Goal: Complete application form: Complete application form

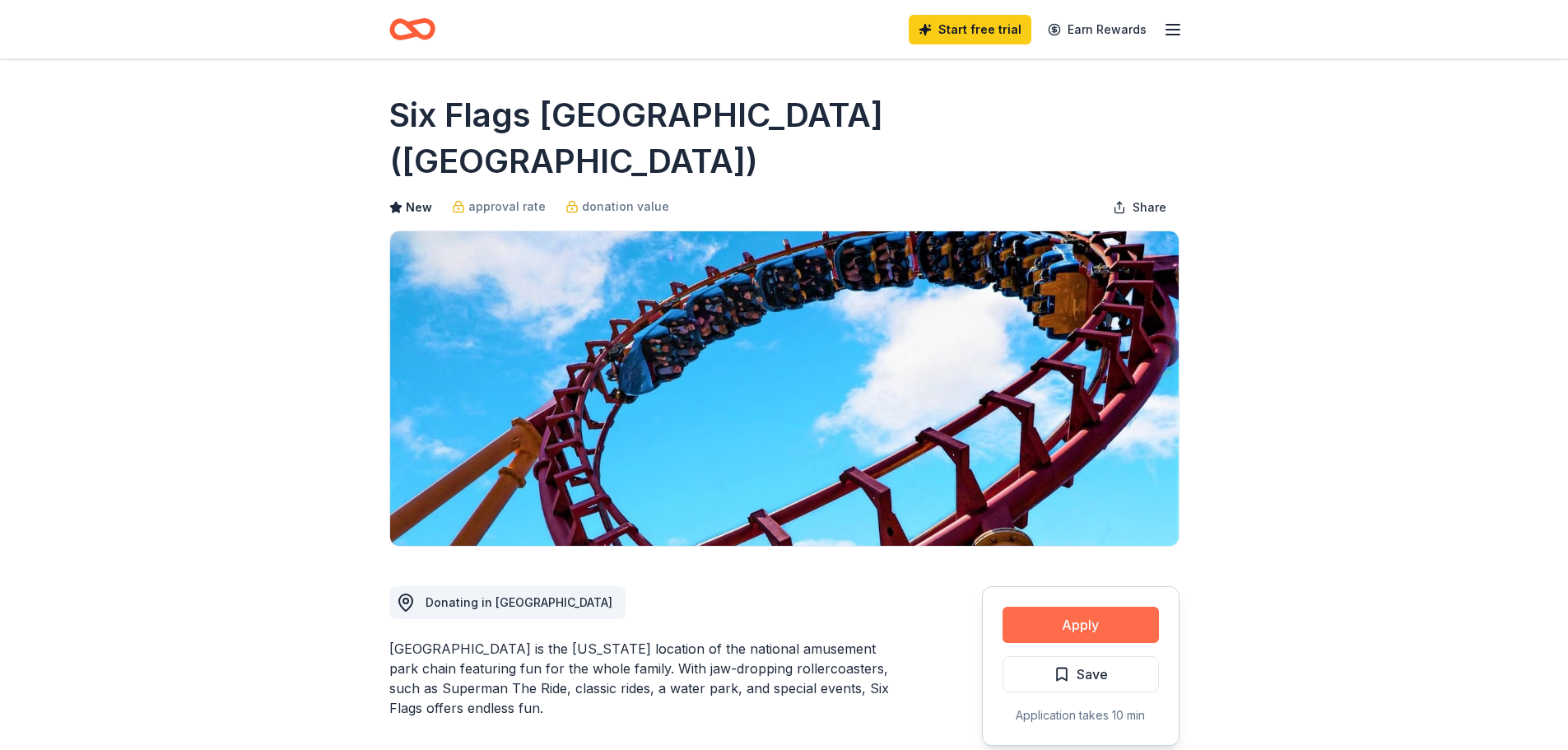
click at [1087, 606] on button "Apply" at bounding box center [1080, 624] width 157 height 36
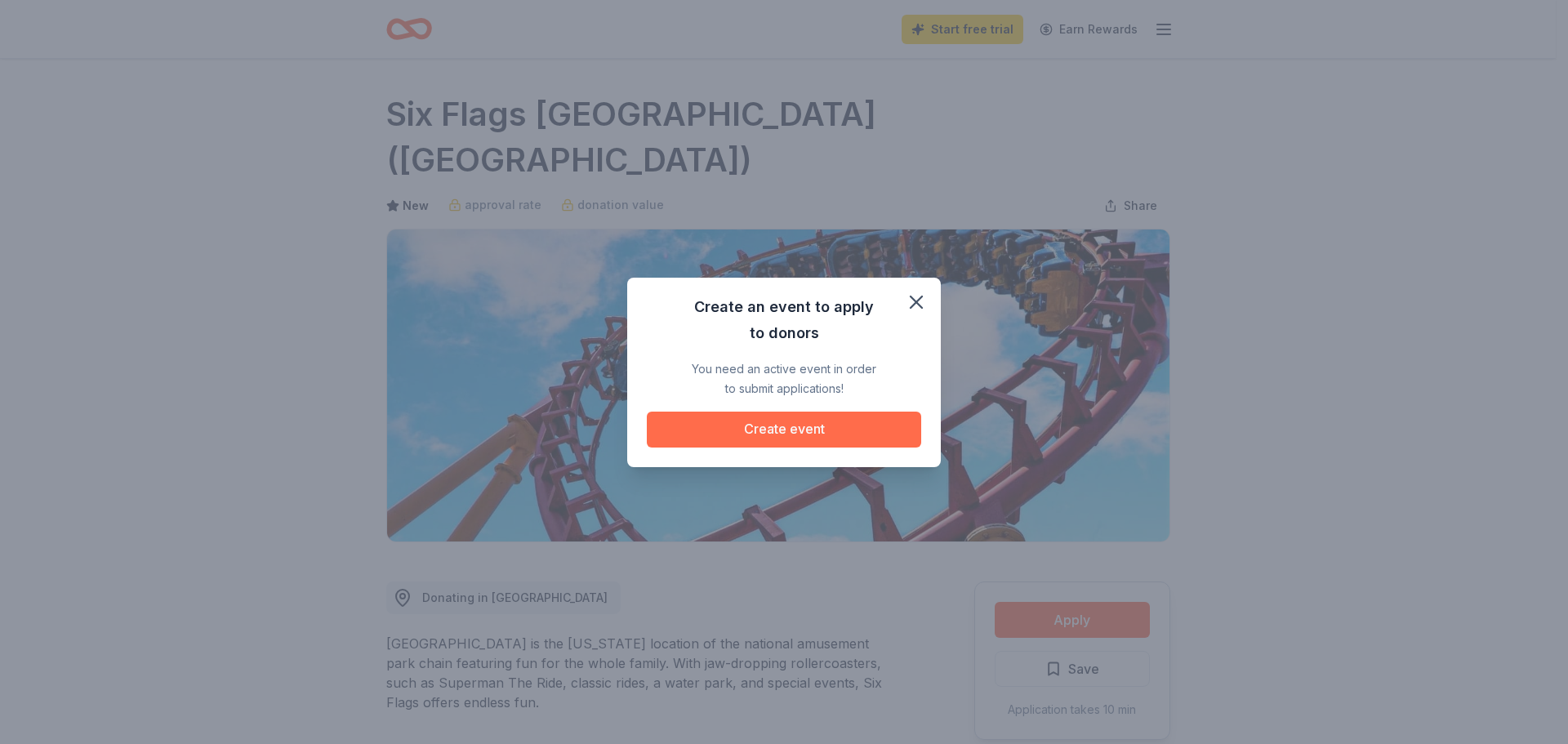
click at [850, 428] on button "Create event" at bounding box center [784, 429] width 275 height 36
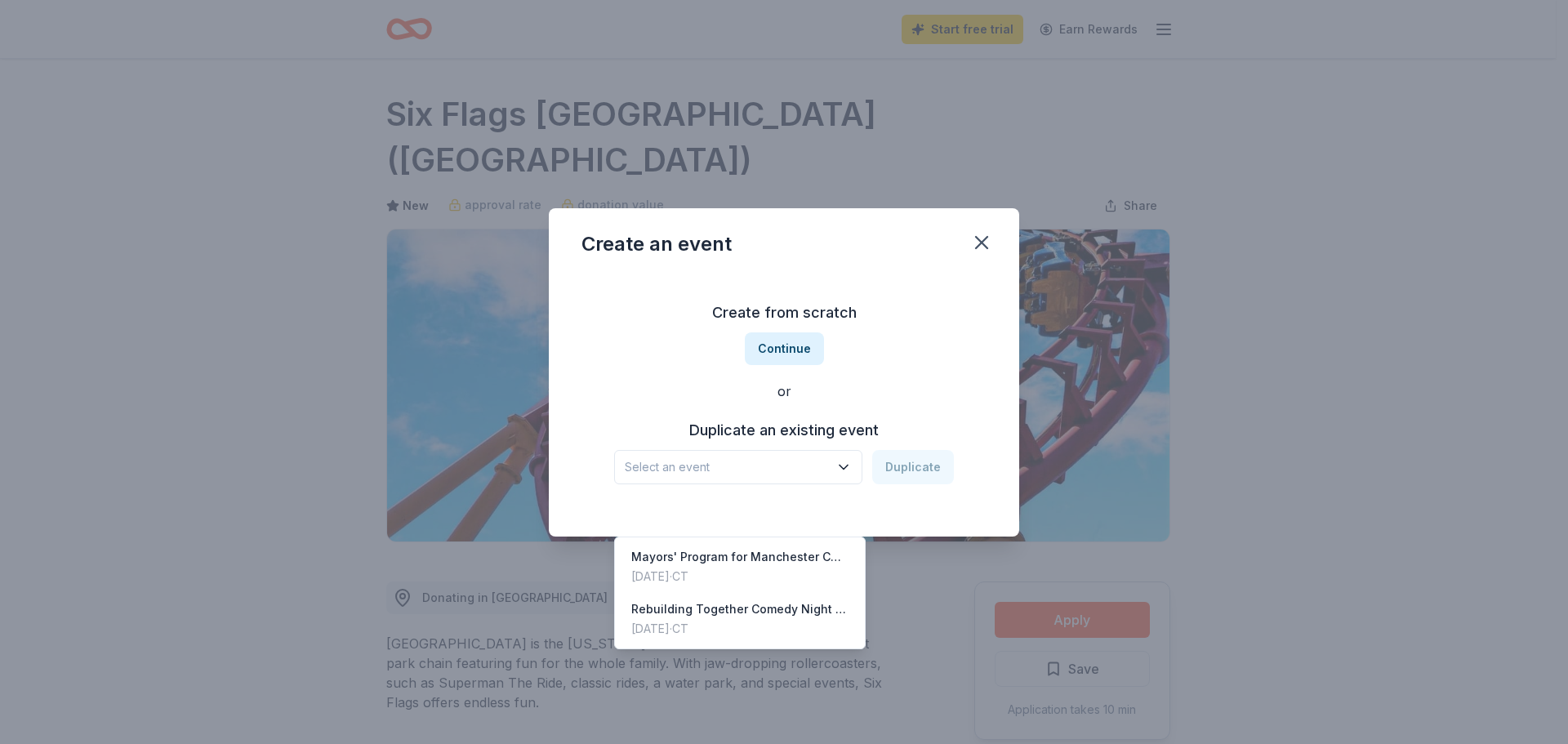
click at [805, 468] on span "Select an event" at bounding box center [727, 467] width 204 height 20
click at [885, 360] on div "Create from scratch Continue or Duplicate an existing event Select an event Dup…" at bounding box center [784, 392] width 405 height 236
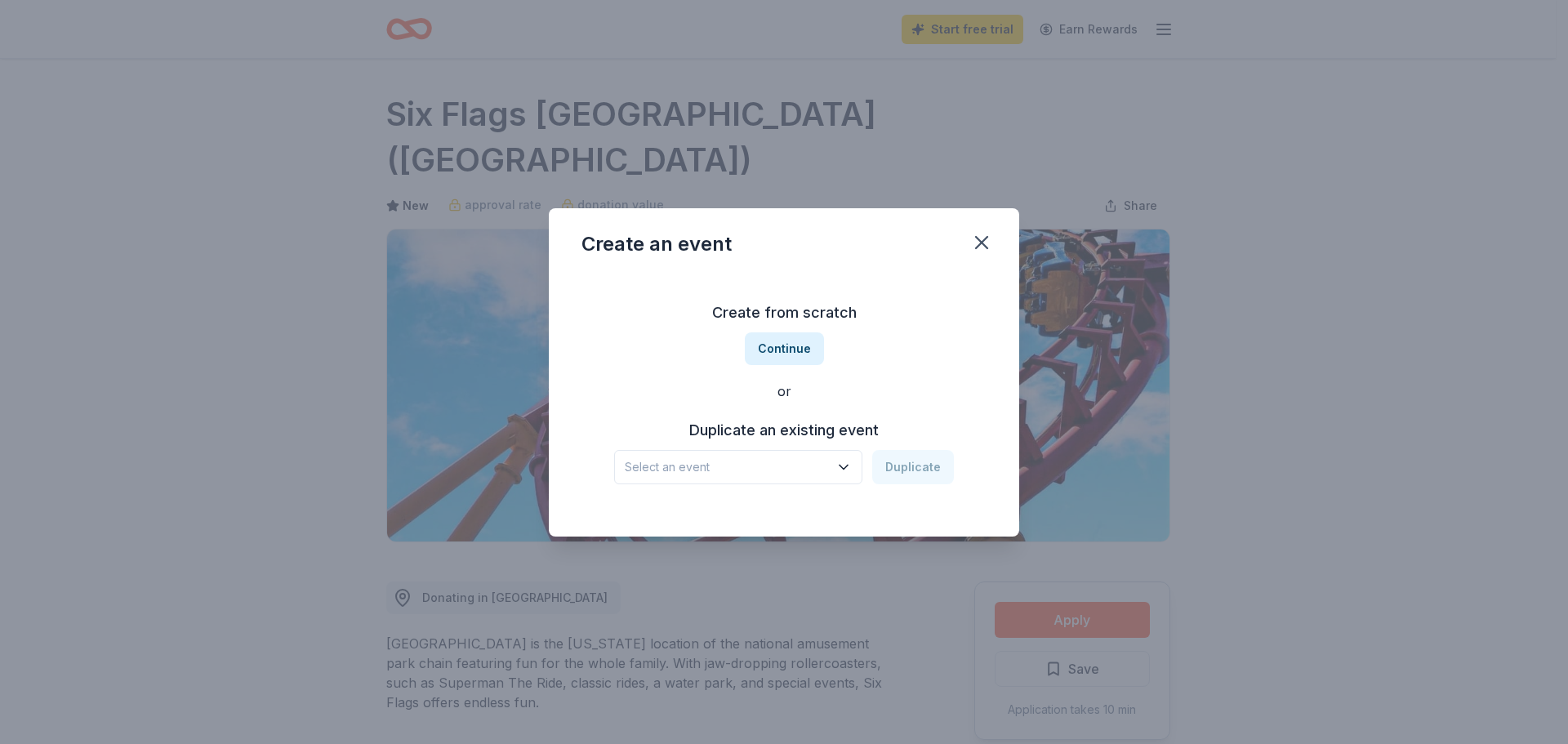
drag, startPoint x: 798, startPoint y: 351, endPoint x: 810, endPoint y: 511, distance: 160.4
click at [810, 511] on div "Create from scratch Continue or Duplicate an existing event Select an event Dup…" at bounding box center [784, 404] width 471 height 263
click at [828, 465] on span "Select an event" at bounding box center [727, 467] width 204 height 20
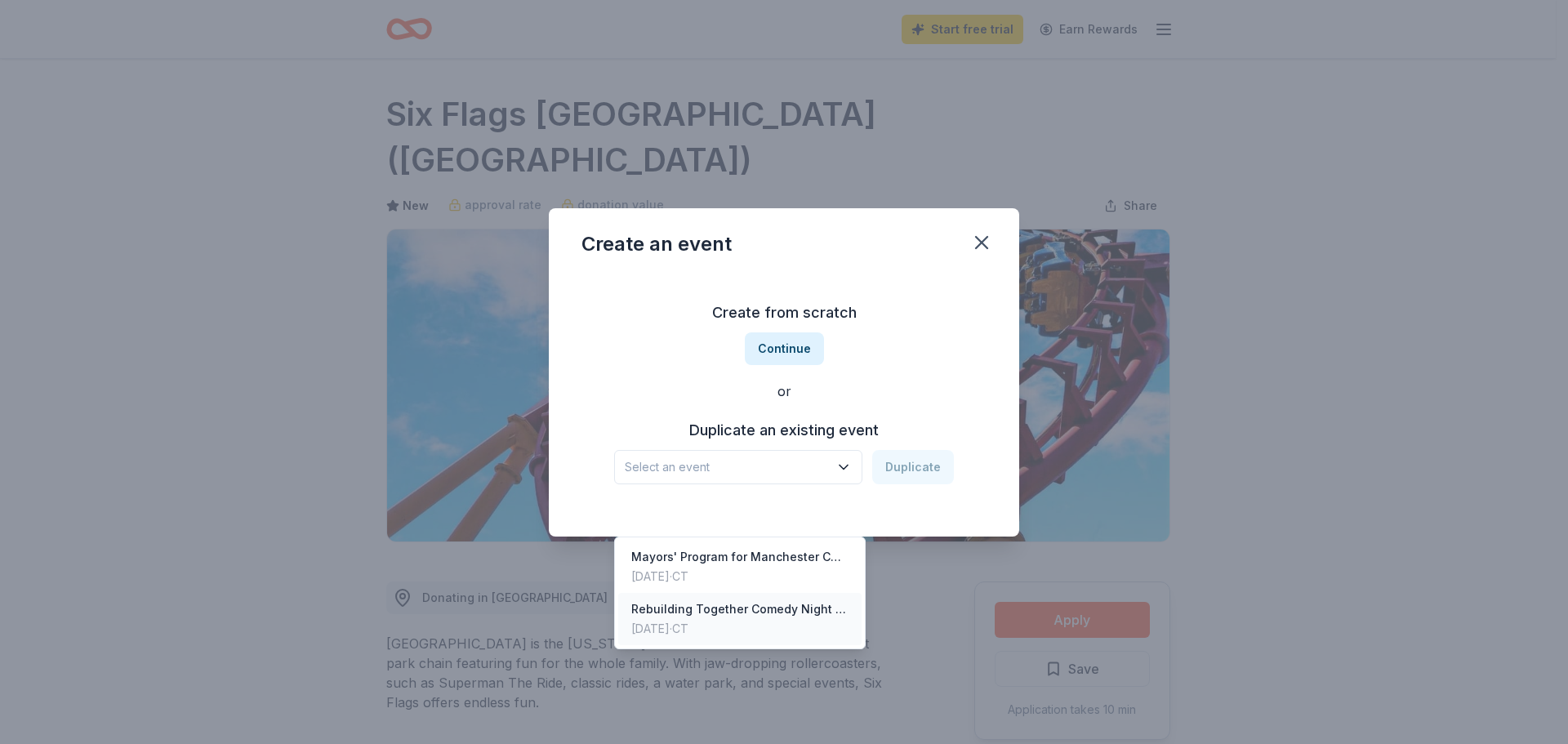
click at [749, 619] on div "Oct 20, 2023 · CT" at bounding box center [740, 629] width 217 height 20
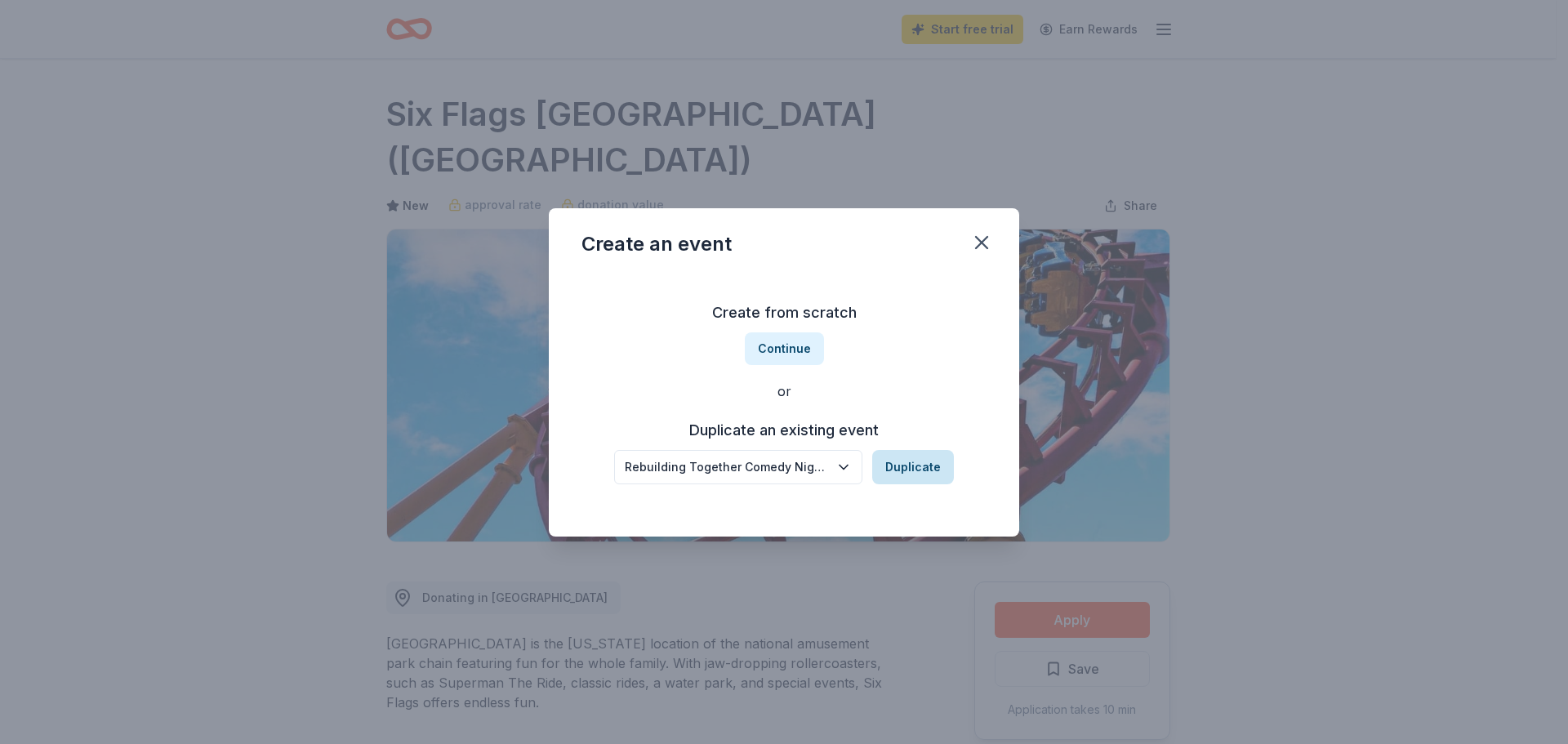
click at [922, 467] on button "Duplicate" at bounding box center [913, 467] width 82 height 34
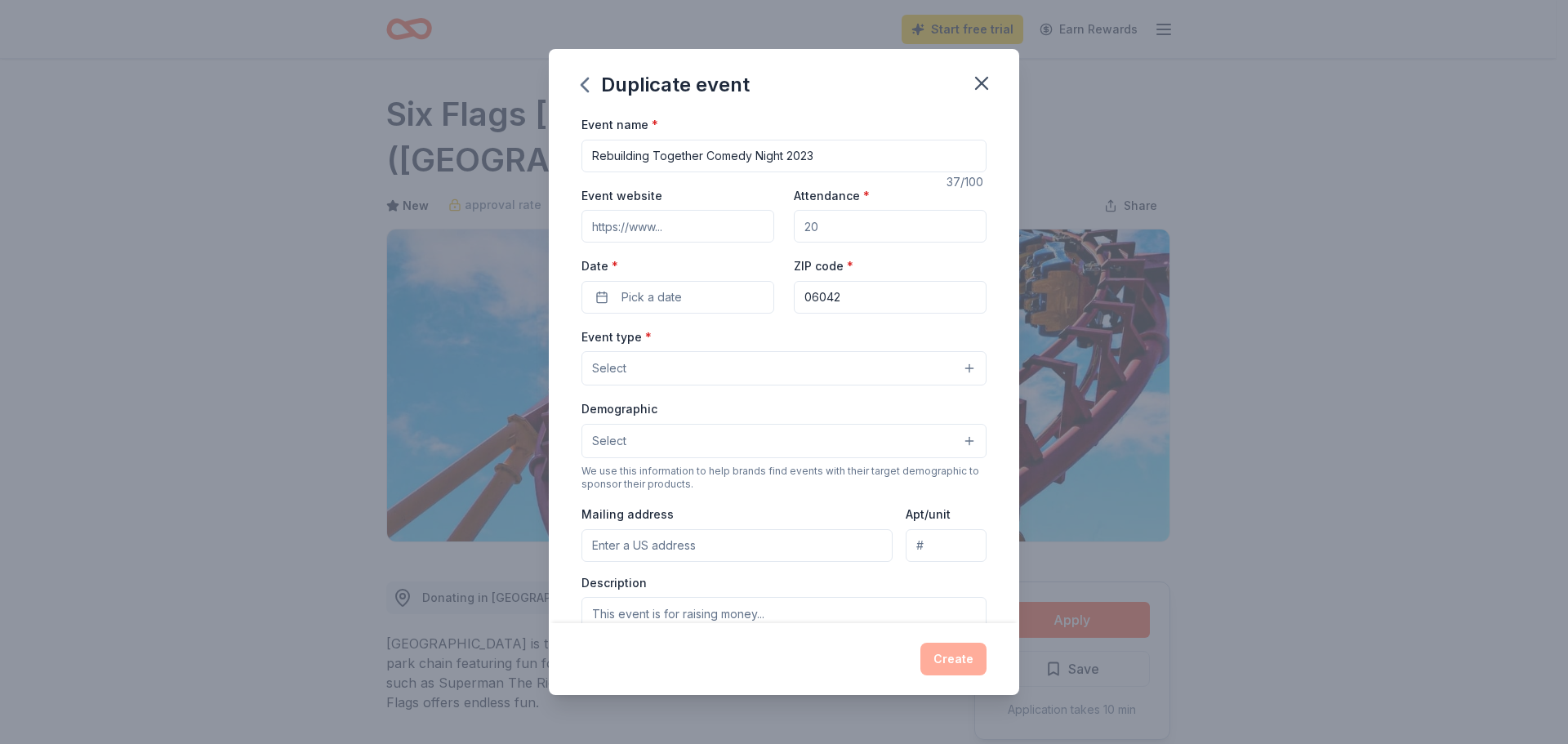
click at [876, 165] on input "Rebuilding Together Comedy Night 2023" at bounding box center [784, 155] width 405 height 32
type input "Rebuilding Together Comedy Night 2025"
click at [650, 224] on input "Event website" at bounding box center [677, 226] width 192 height 32
paste input "https://www.funny4funds.com/events/rebuilding-together-comedy-night-2025/1609"
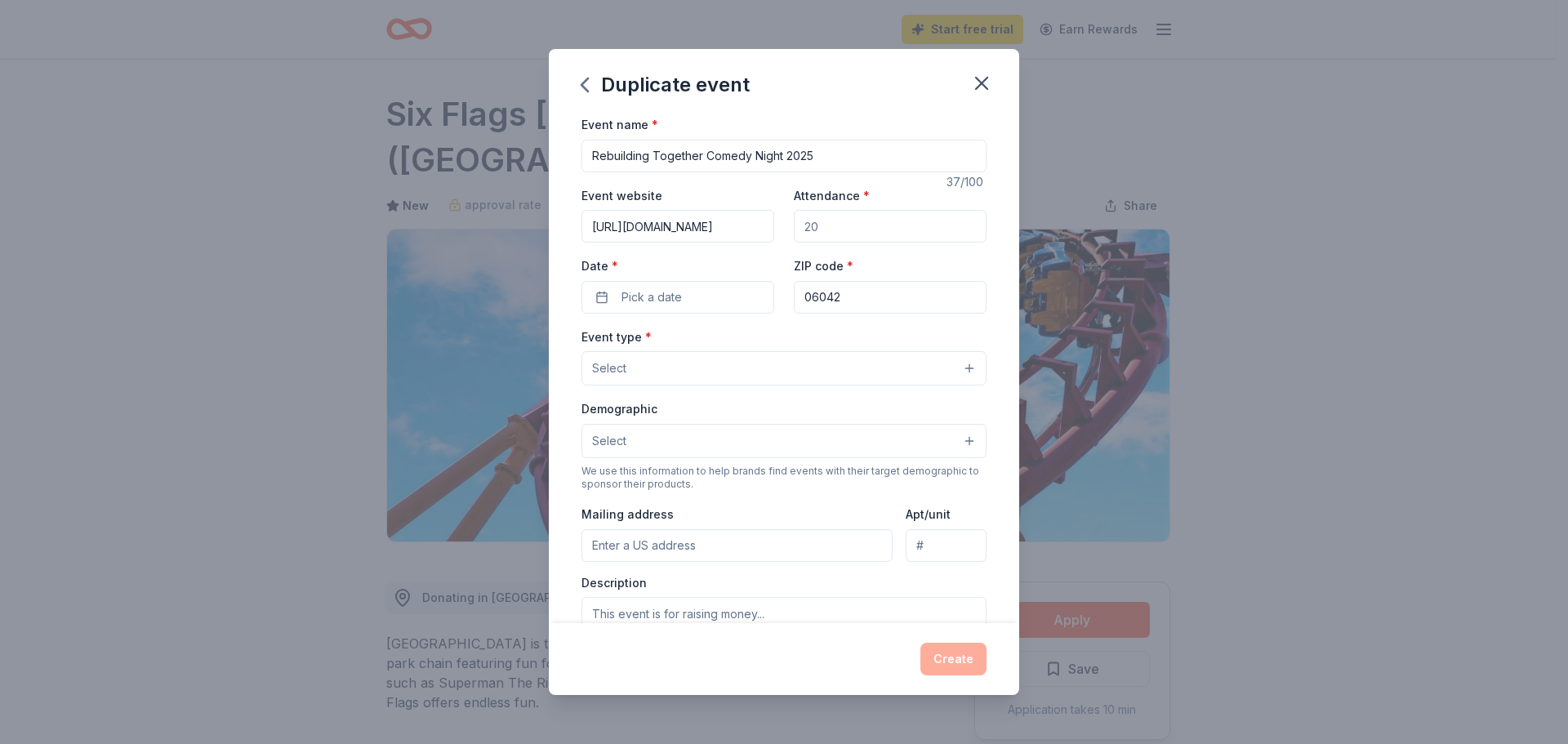
type input "https://www.funny4funds.com/events/rebuilding-together-comedy-night-2025/1609"
click at [835, 233] on input "Attendance *" at bounding box center [890, 226] width 192 height 32
type input "2"
type input "300"
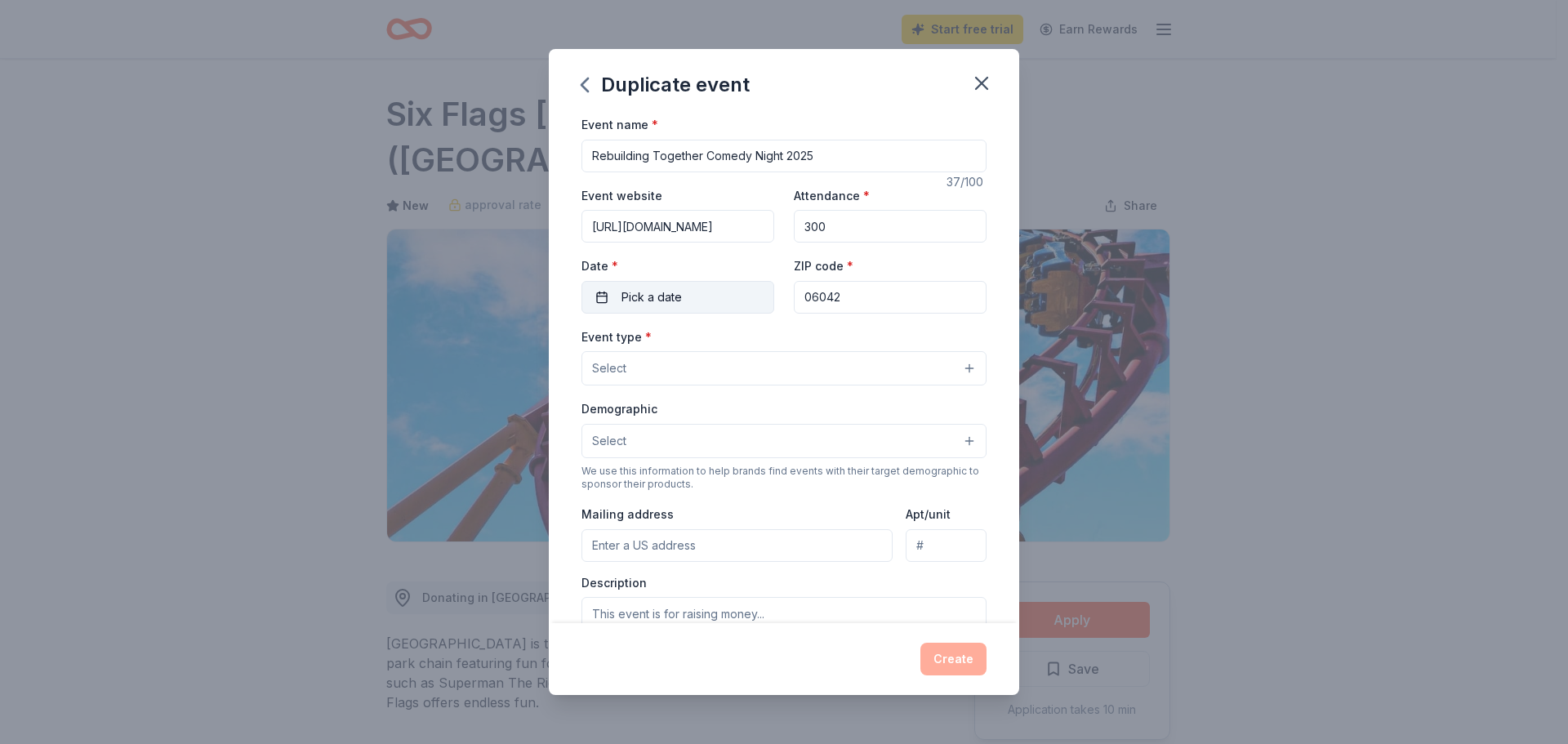
click at [665, 297] on span "Pick a date" at bounding box center [652, 297] width 61 height 20
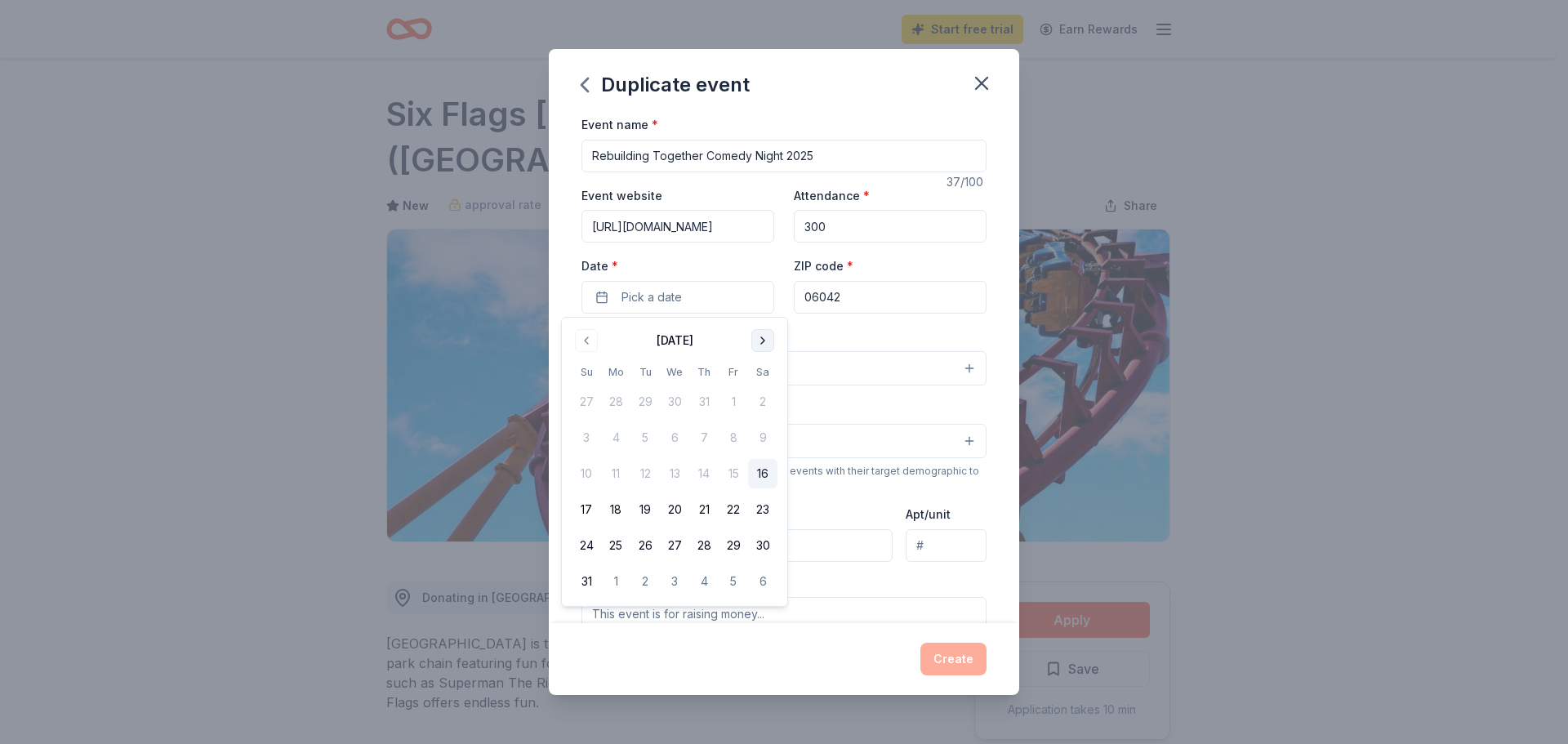
click at [760, 339] on button "Go to next month" at bounding box center [762, 340] width 22 height 22
click at [714, 435] on button "9" at bounding box center [704, 437] width 29 height 29
click at [983, 260] on div "Event name * Rebuilding Together Comedy Night 2025 37 /100 Event website https:…" at bounding box center [784, 368] width 471 height 509
click at [780, 365] on button "Select" at bounding box center [784, 368] width 405 height 34
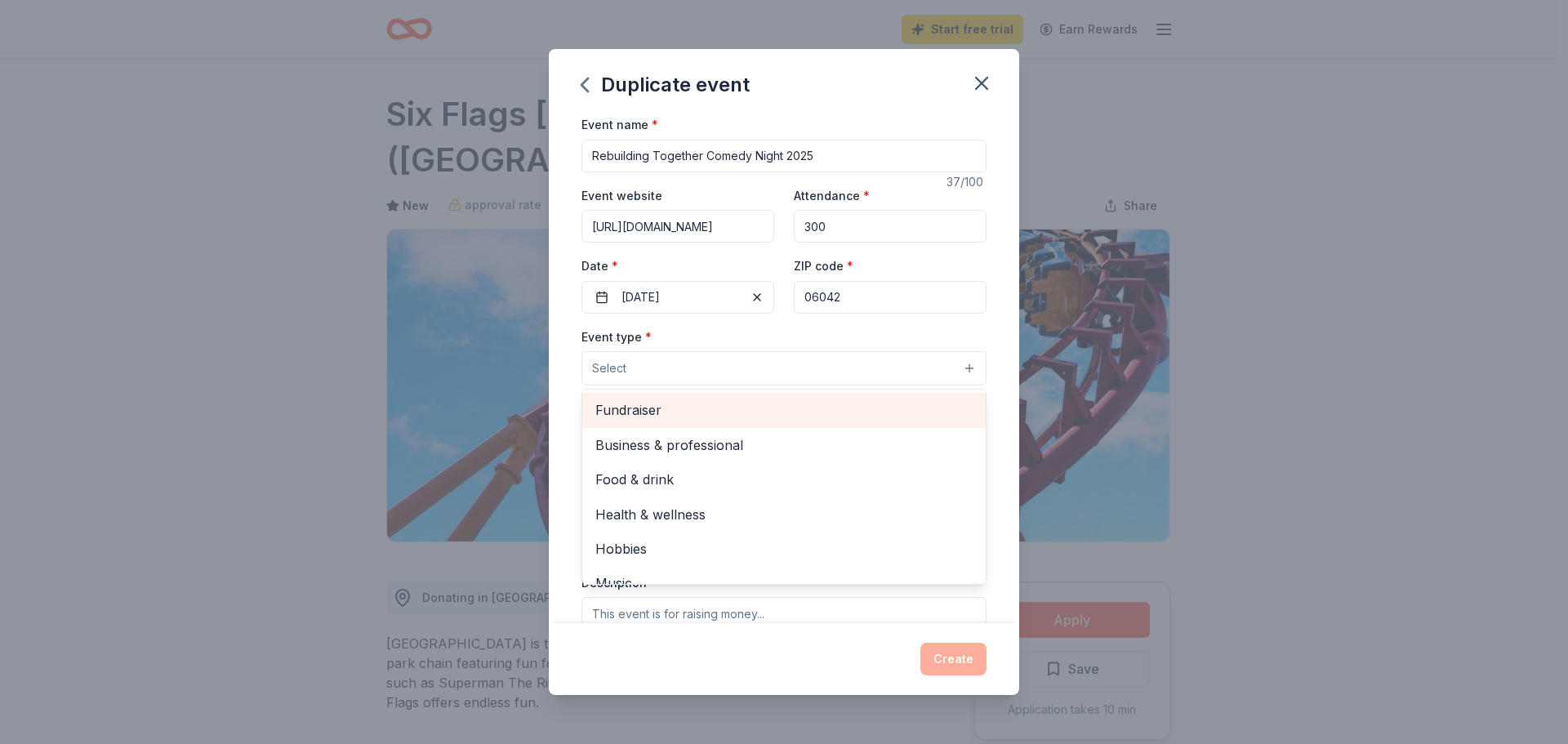
click at [736, 420] on span "Fundraiser" at bounding box center [784, 410] width 377 height 21
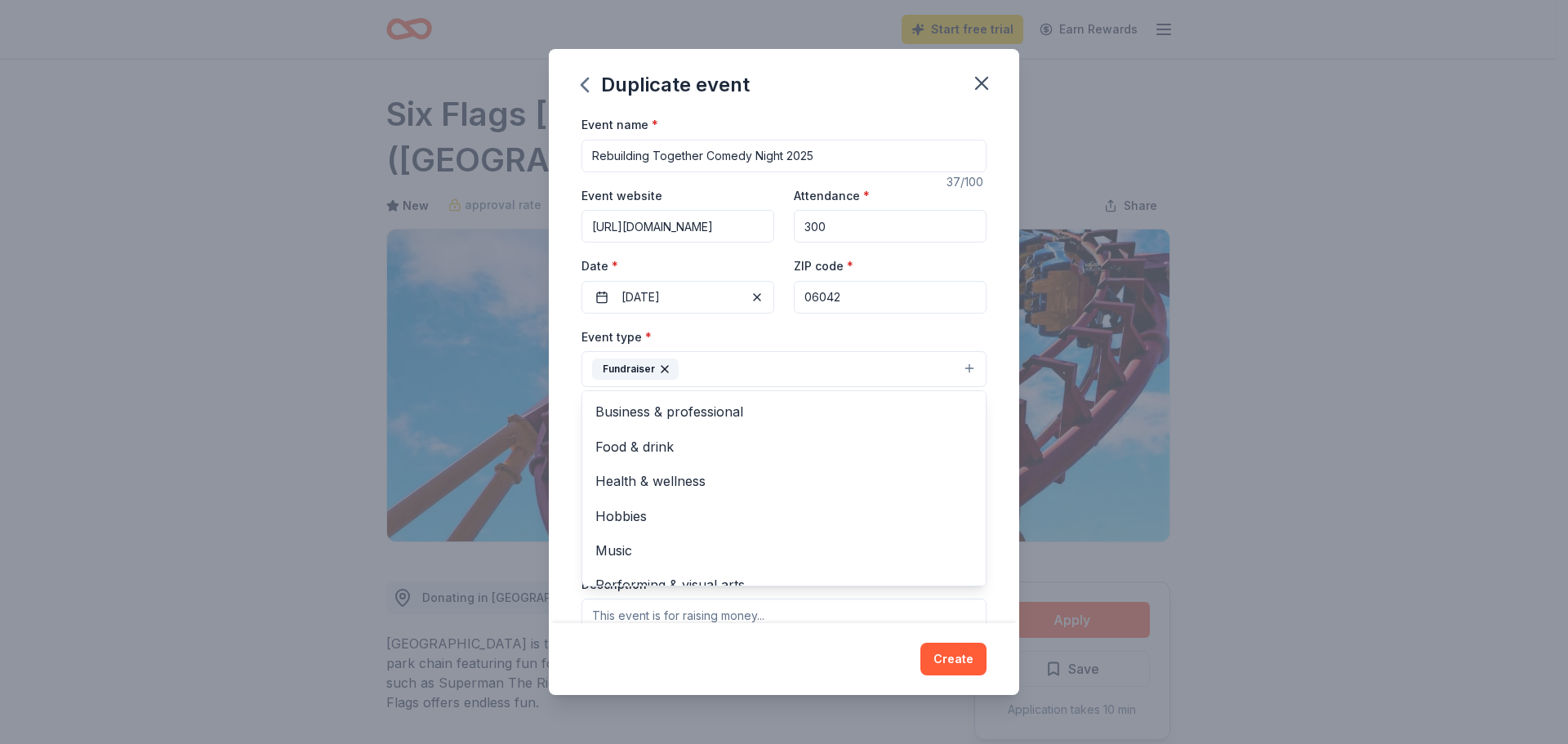
click at [785, 331] on div "Event type * Fundraiser Business & professional Food & drink Health & wellness …" at bounding box center [784, 356] width 405 height 62
click at [696, 441] on button "Select" at bounding box center [784, 442] width 405 height 34
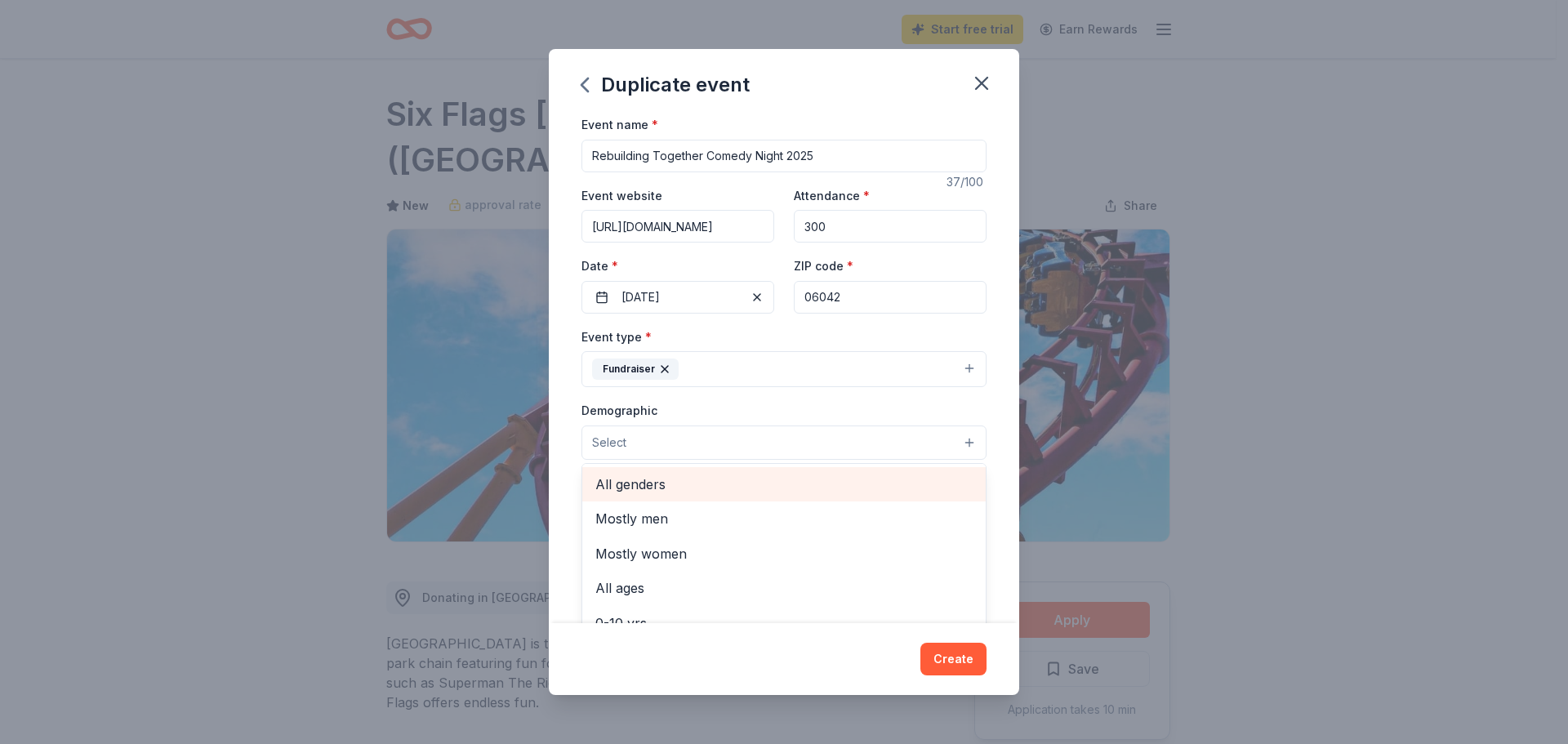
click at [678, 488] on span "All genders" at bounding box center [784, 484] width 377 height 21
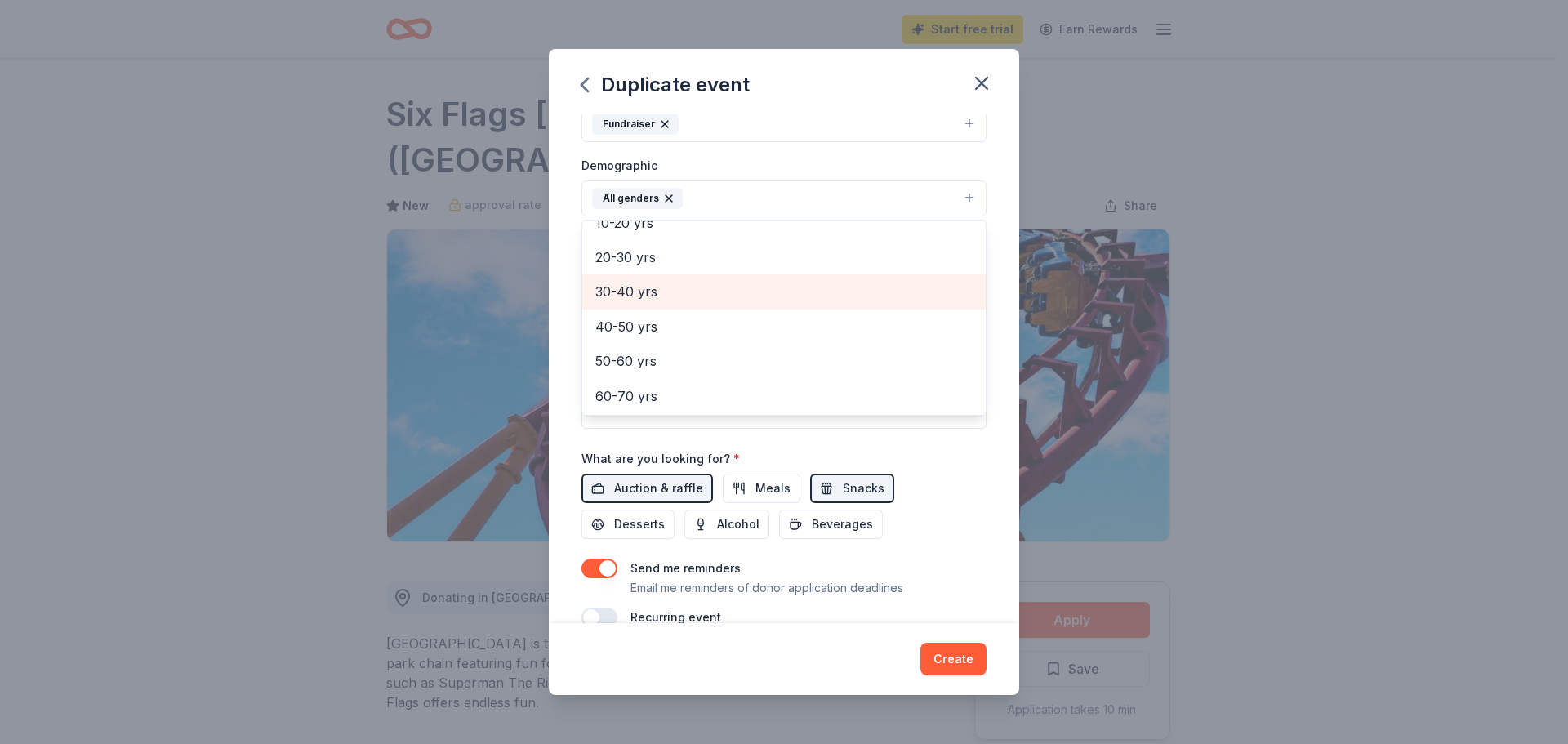
scroll to position [163, 0]
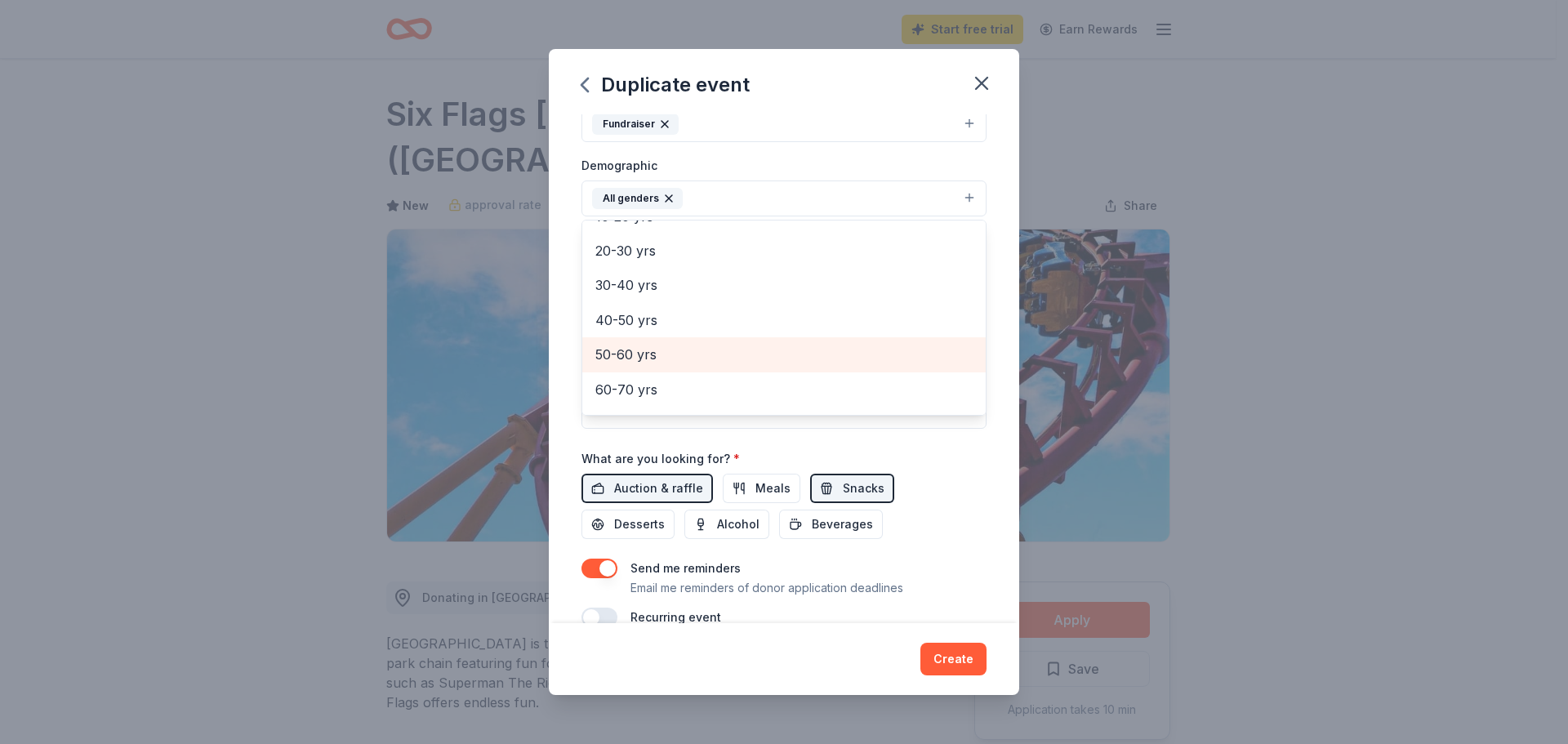
click at [670, 358] on span "50-60 yrs" at bounding box center [784, 354] width 377 height 21
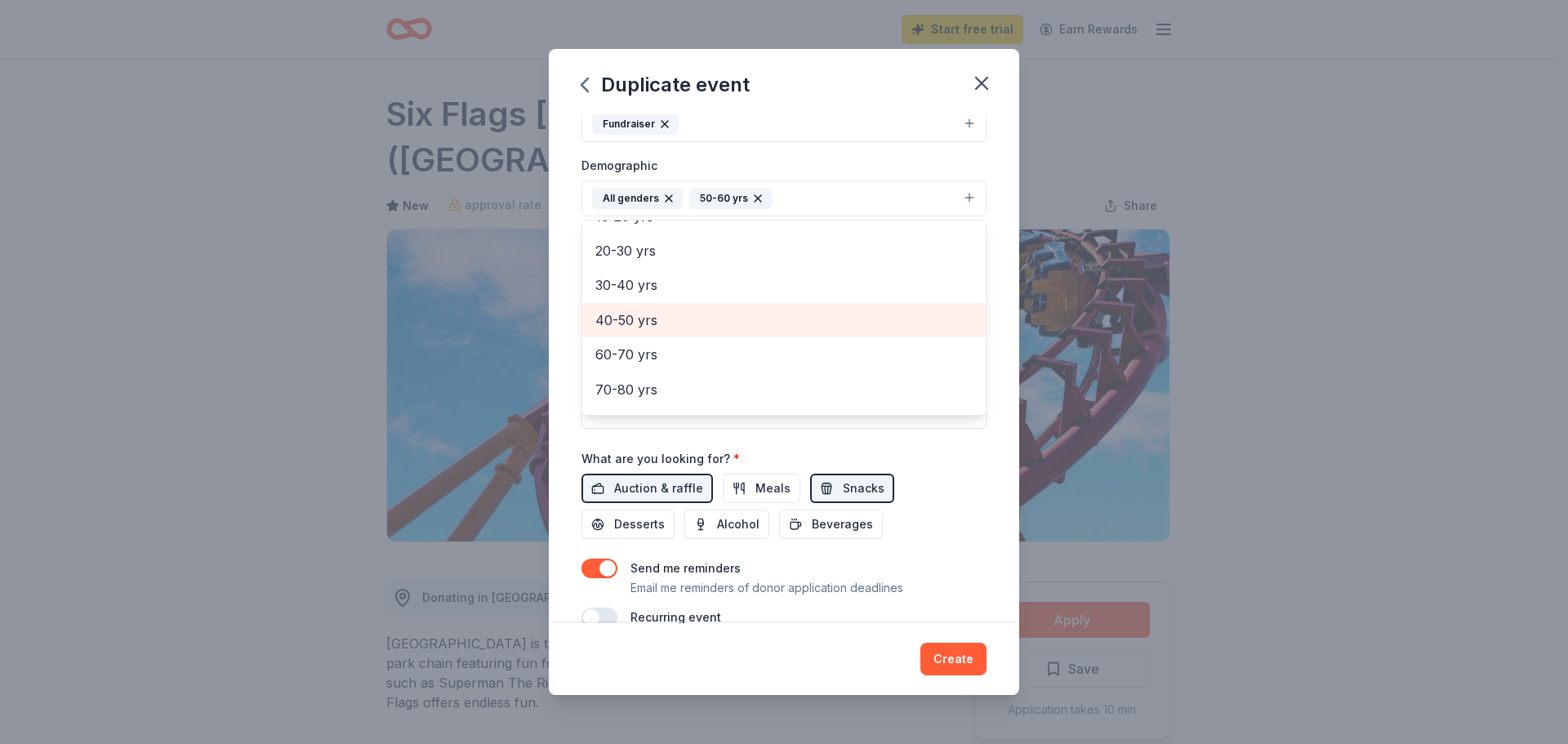
click at [660, 318] on span "40-50 yrs" at bounding box center [784, 320] width 377 height 21
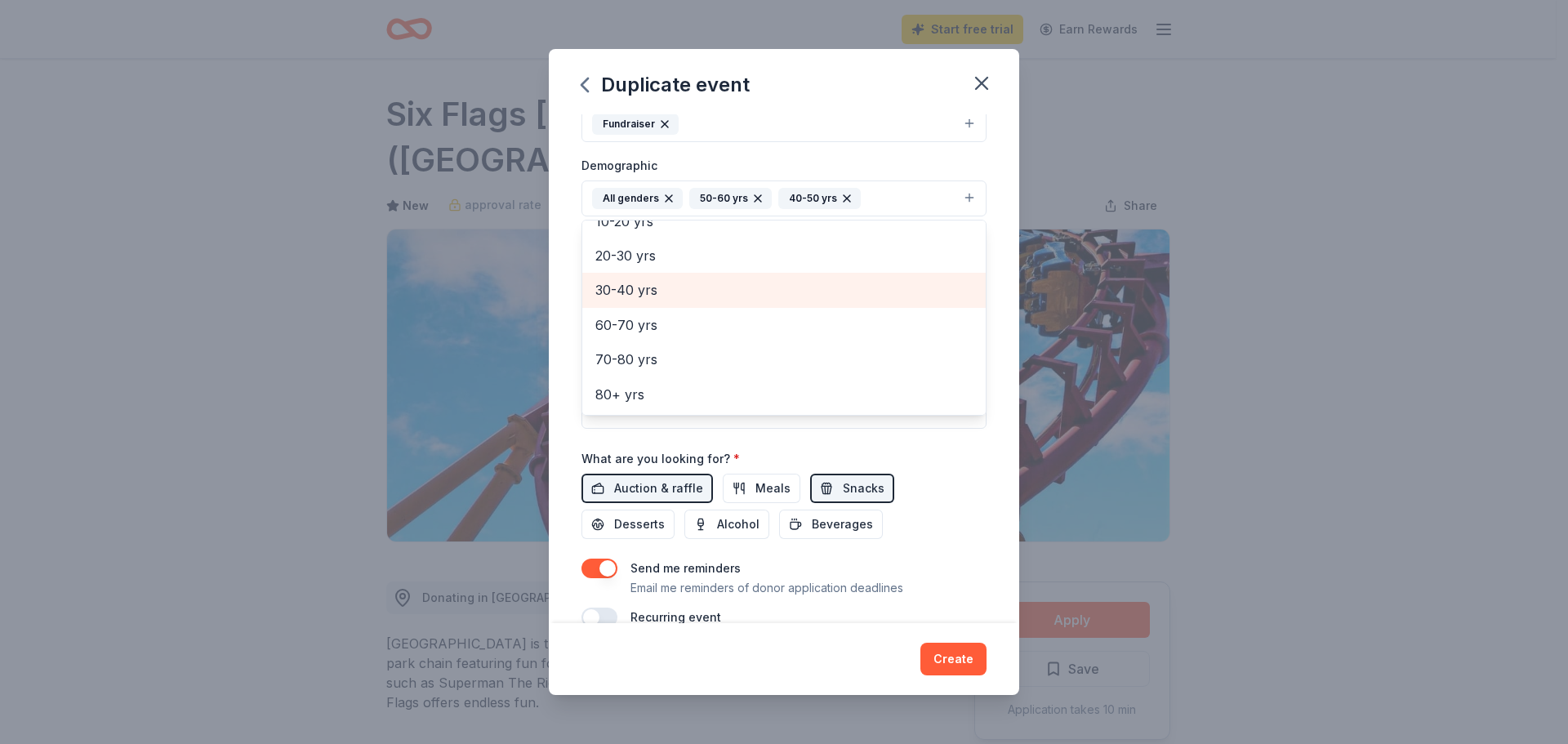
click at [658, 299] on span "30-40 yrs" at bounding box center [784, 290] width 377 height 21
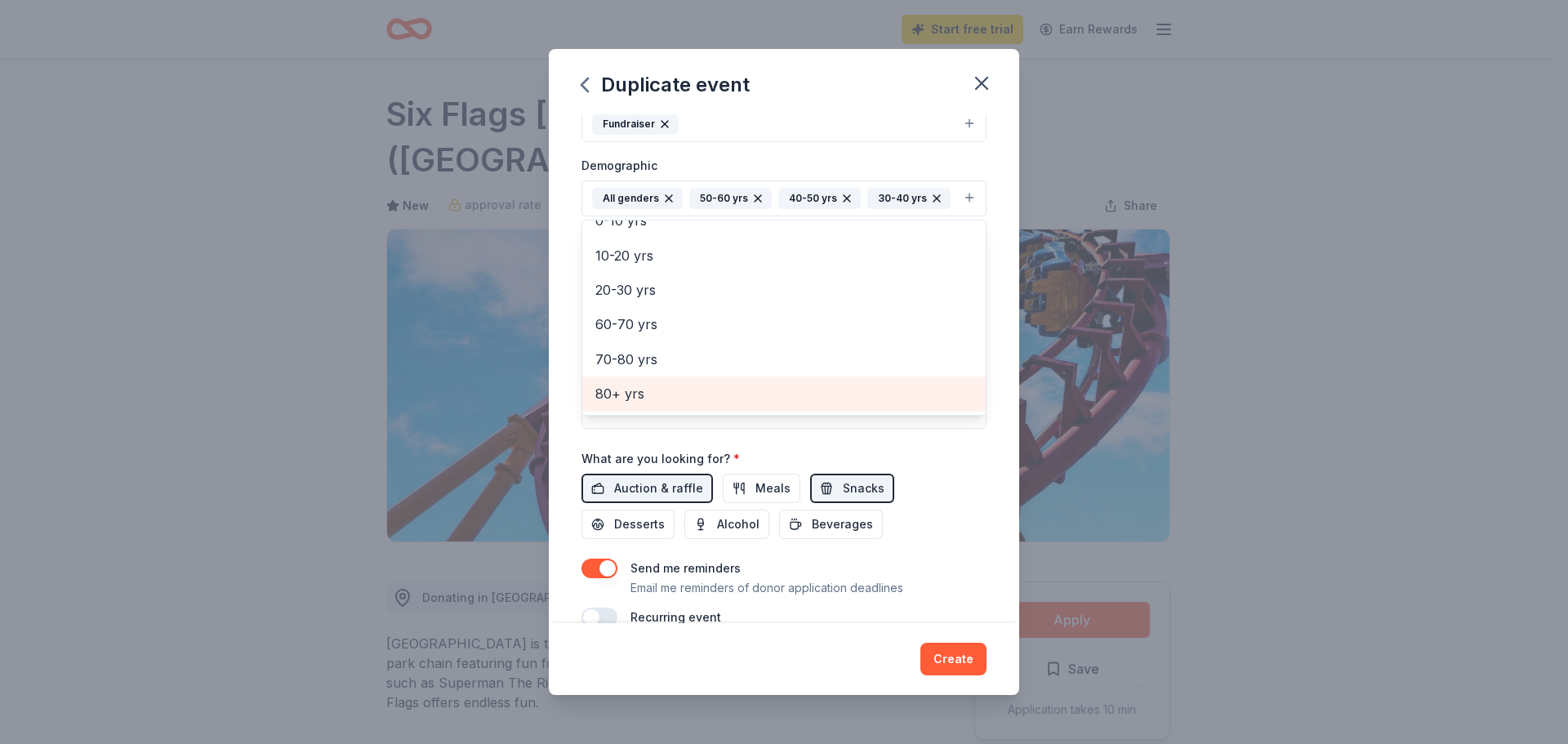
click at [651, 404] on span "80+ yrs" at bounding box center [784, 393] width 377 height 21
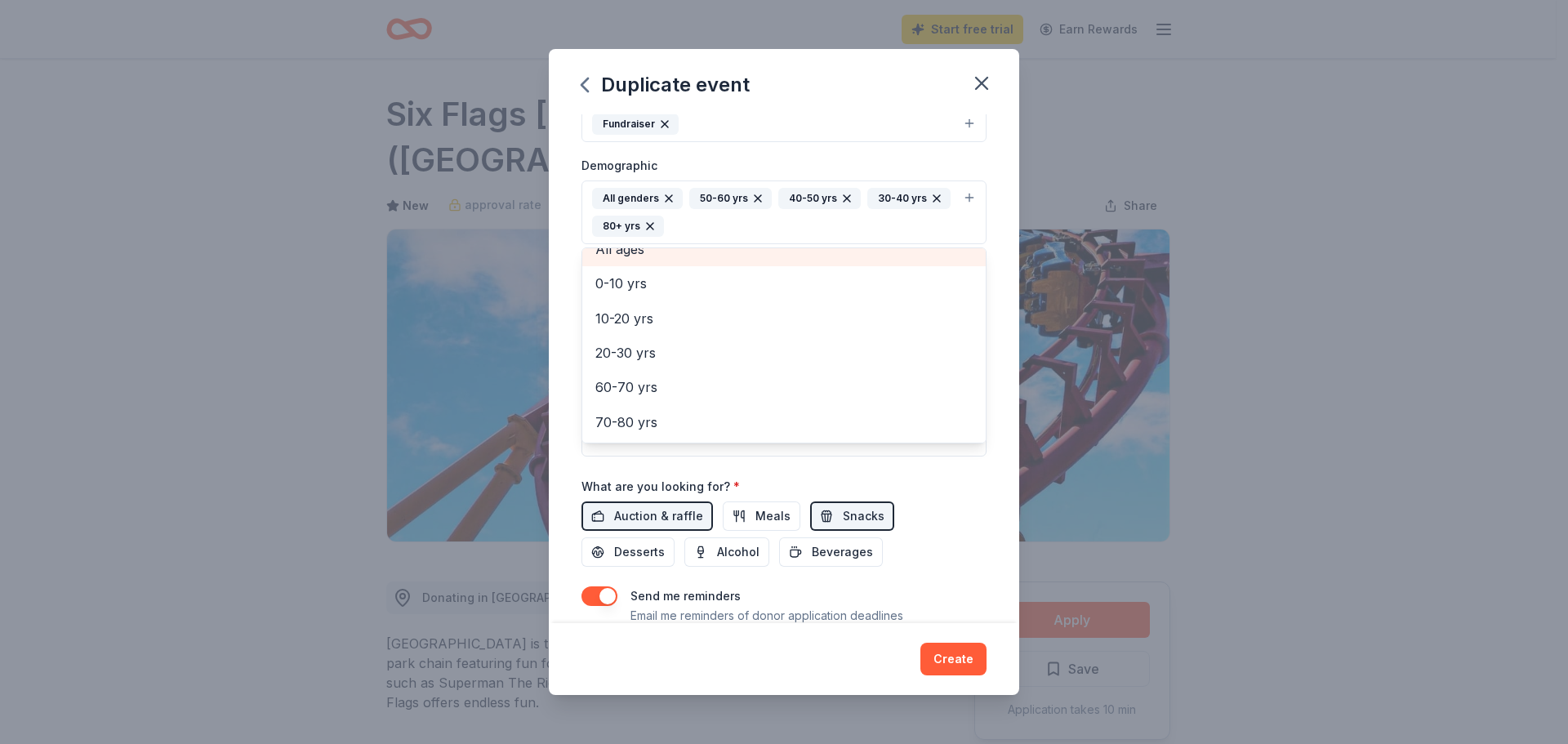
scroll to position [38, 0]
click at [649, 263] on span "All ages" at bounding box center [784, 273] width 377 height 21
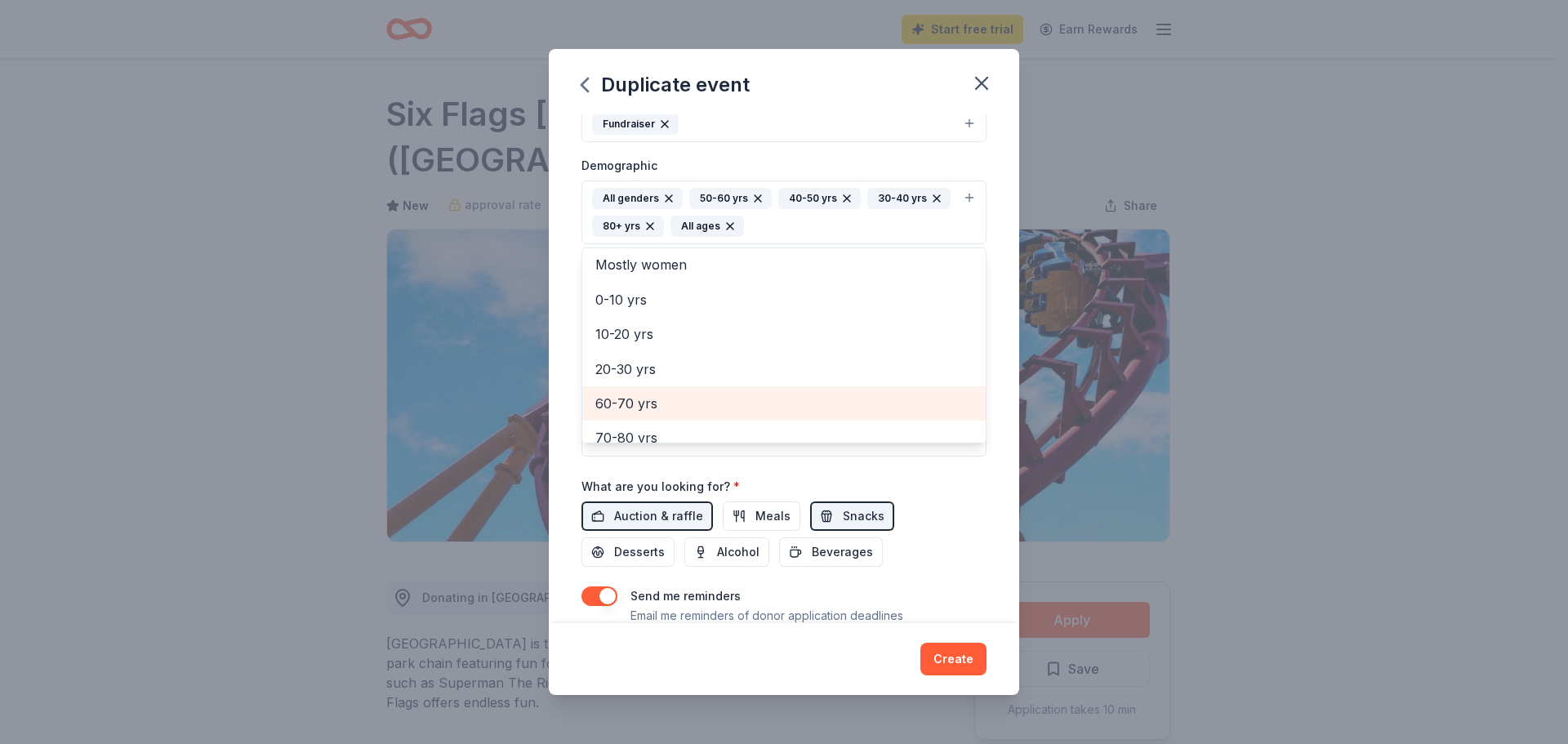
scroll to position [55, 0]
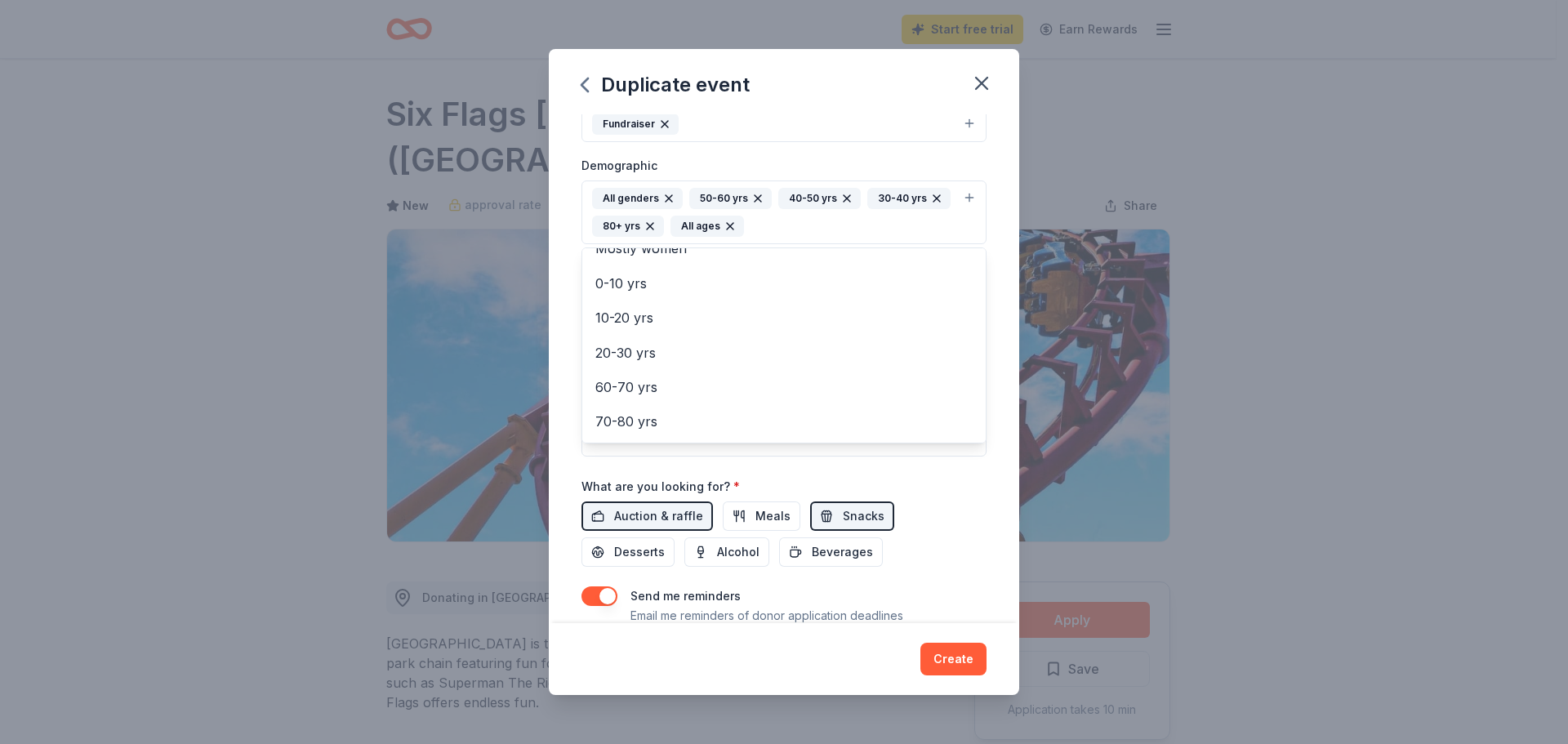
click at [969, 474] on div "Event name * Rebuilding Together Comedy Night 2025 37 /100 Event website https:…" at bounding box center [784, 262] width 405 height 785
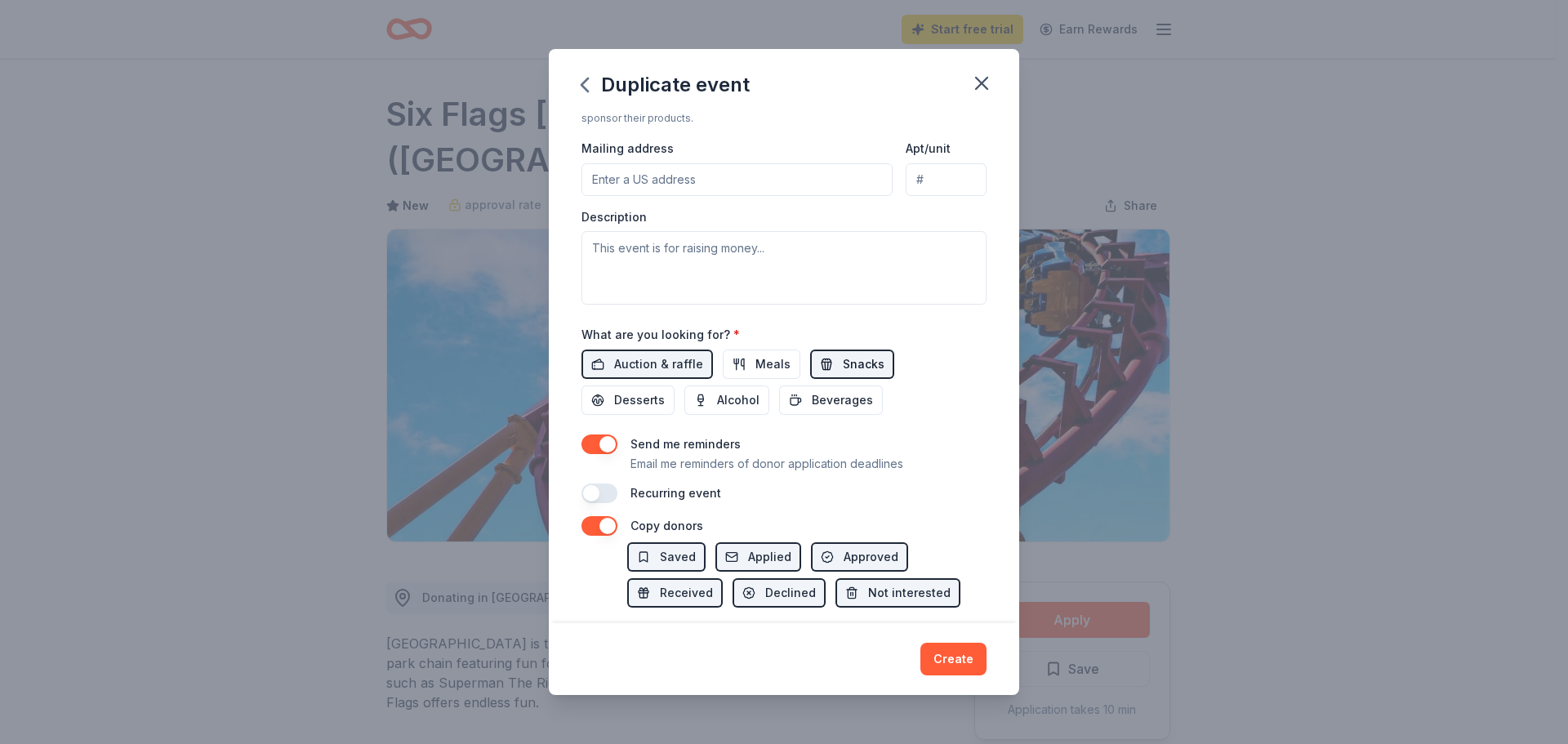
scroll to position [74, 0]
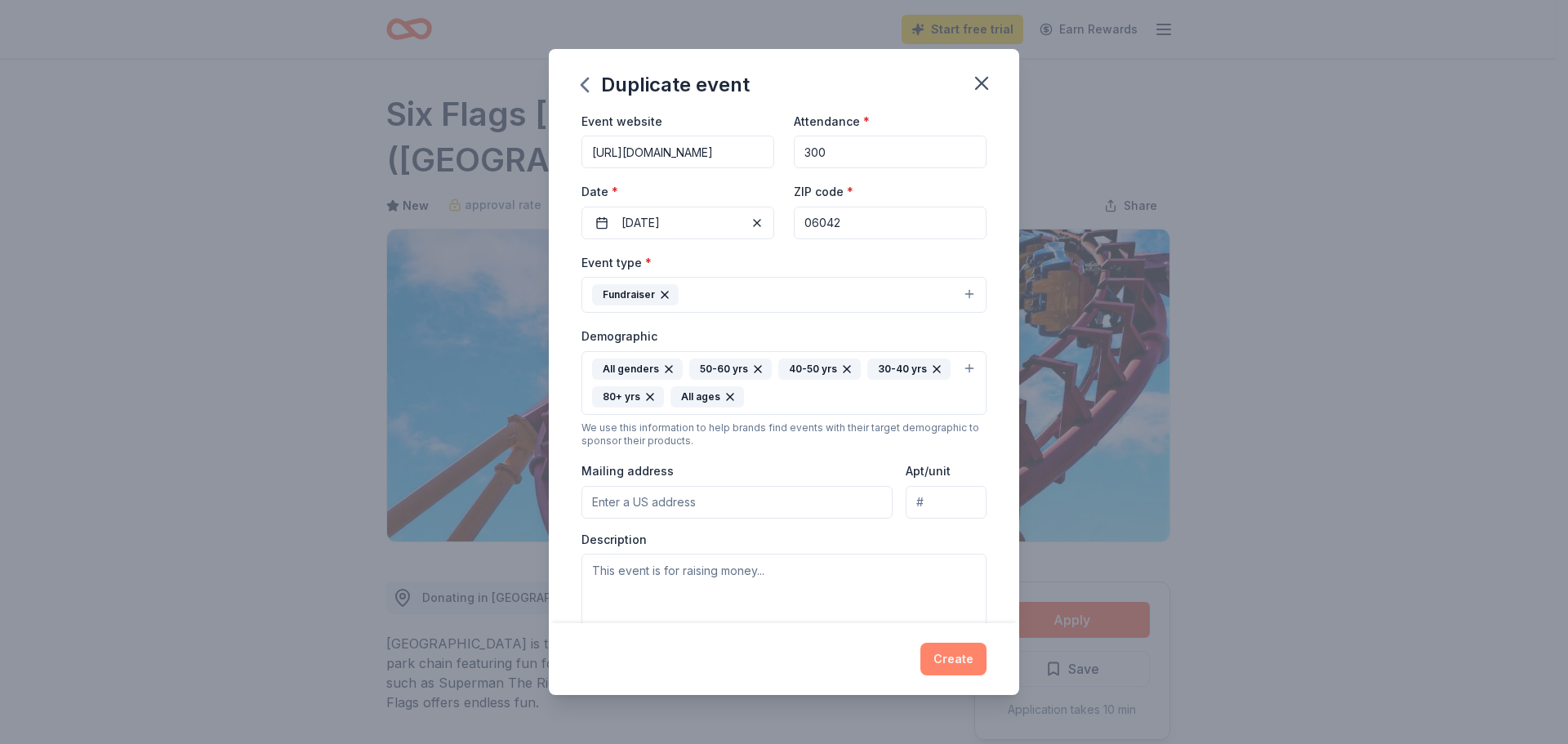
click at [966, 670] on button "Create" at bounding box center [954, 658] width 66 height 32
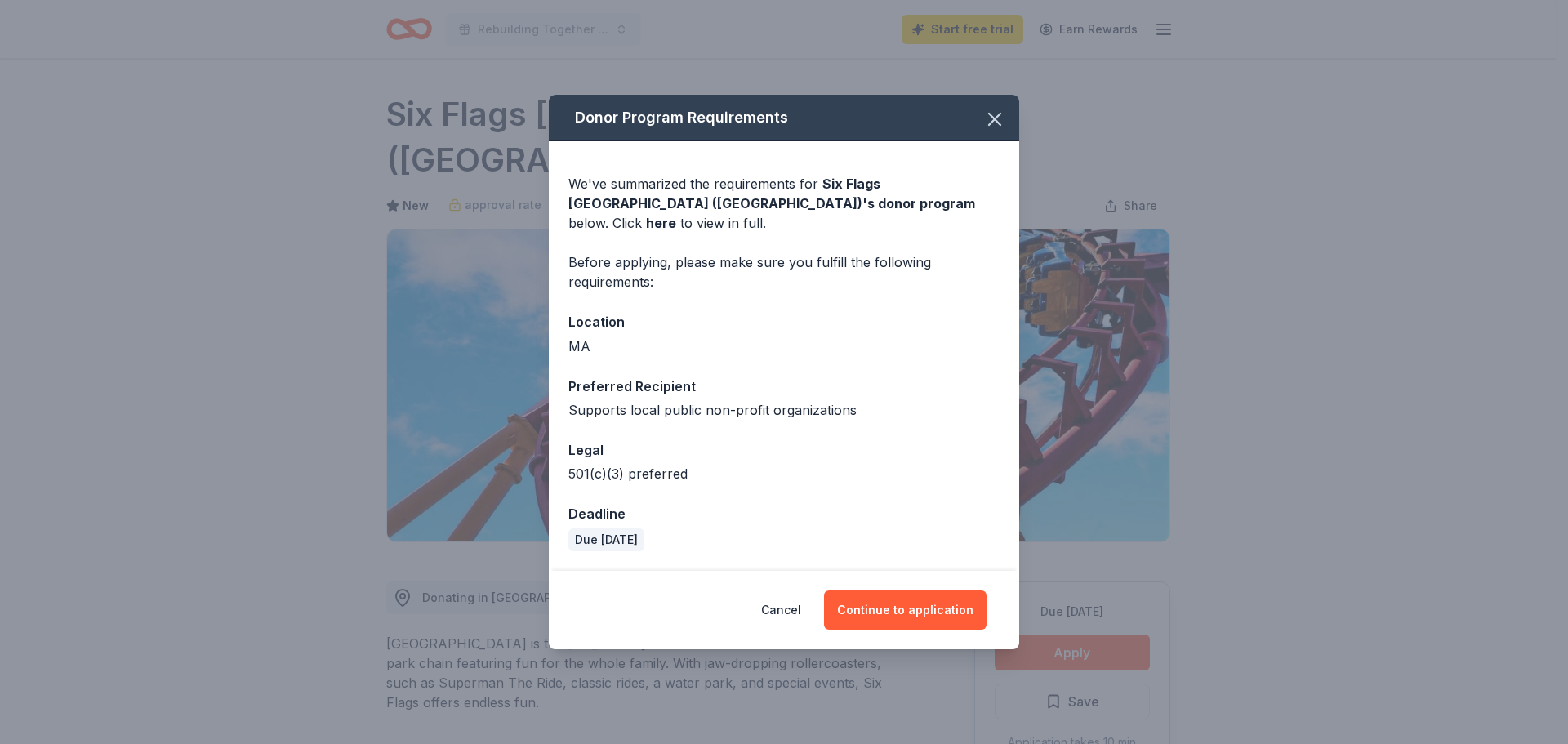
click at [907, 570] on div "Cancel Continue to application" at bounding box center [784, 609] width 471 height 78
click at [908, 598] on button "Continue to application" at bounding box center [906, 610] width 162 height 39
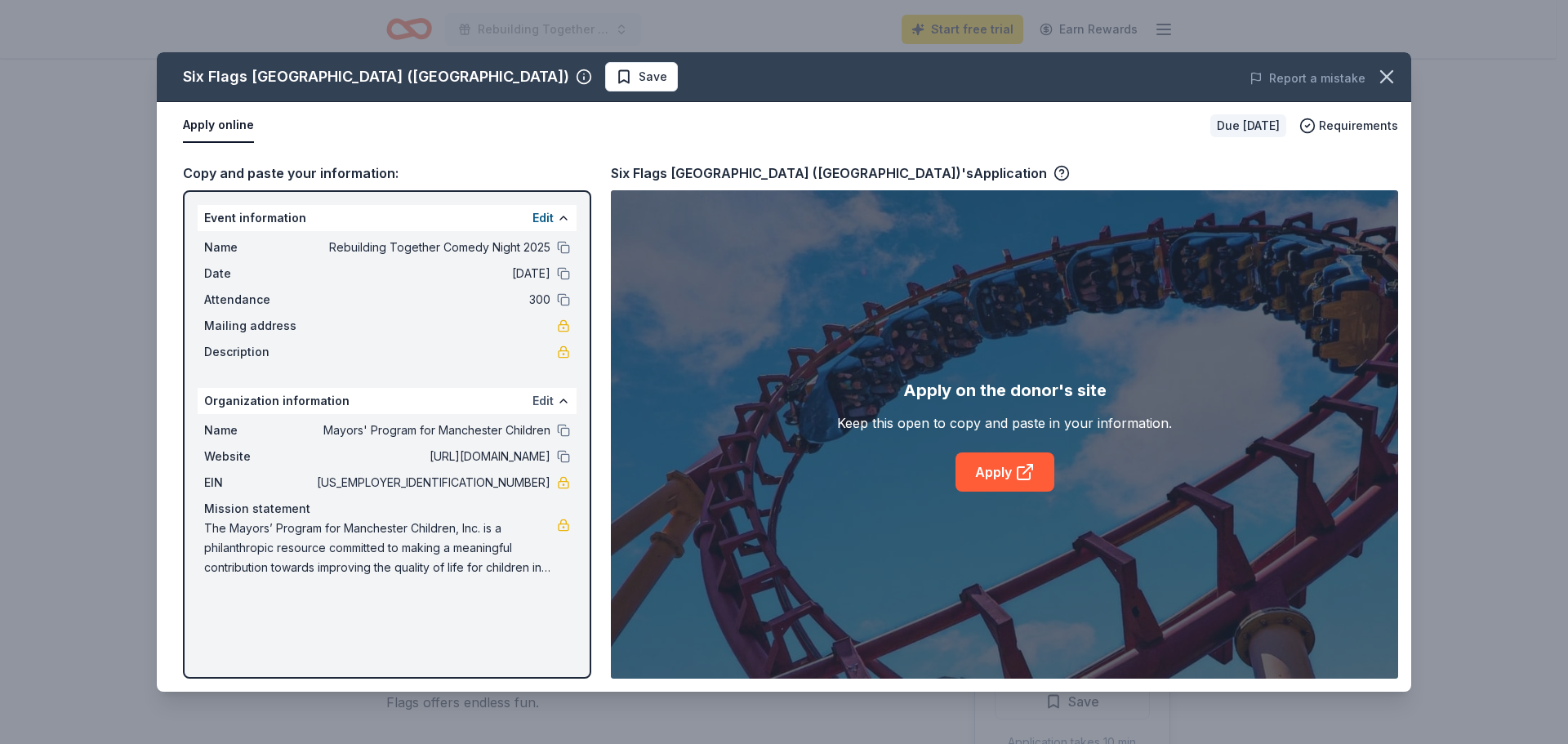
click at [552, 403] on button "Edit" at bounding box center [543, 401] width 21 height 20
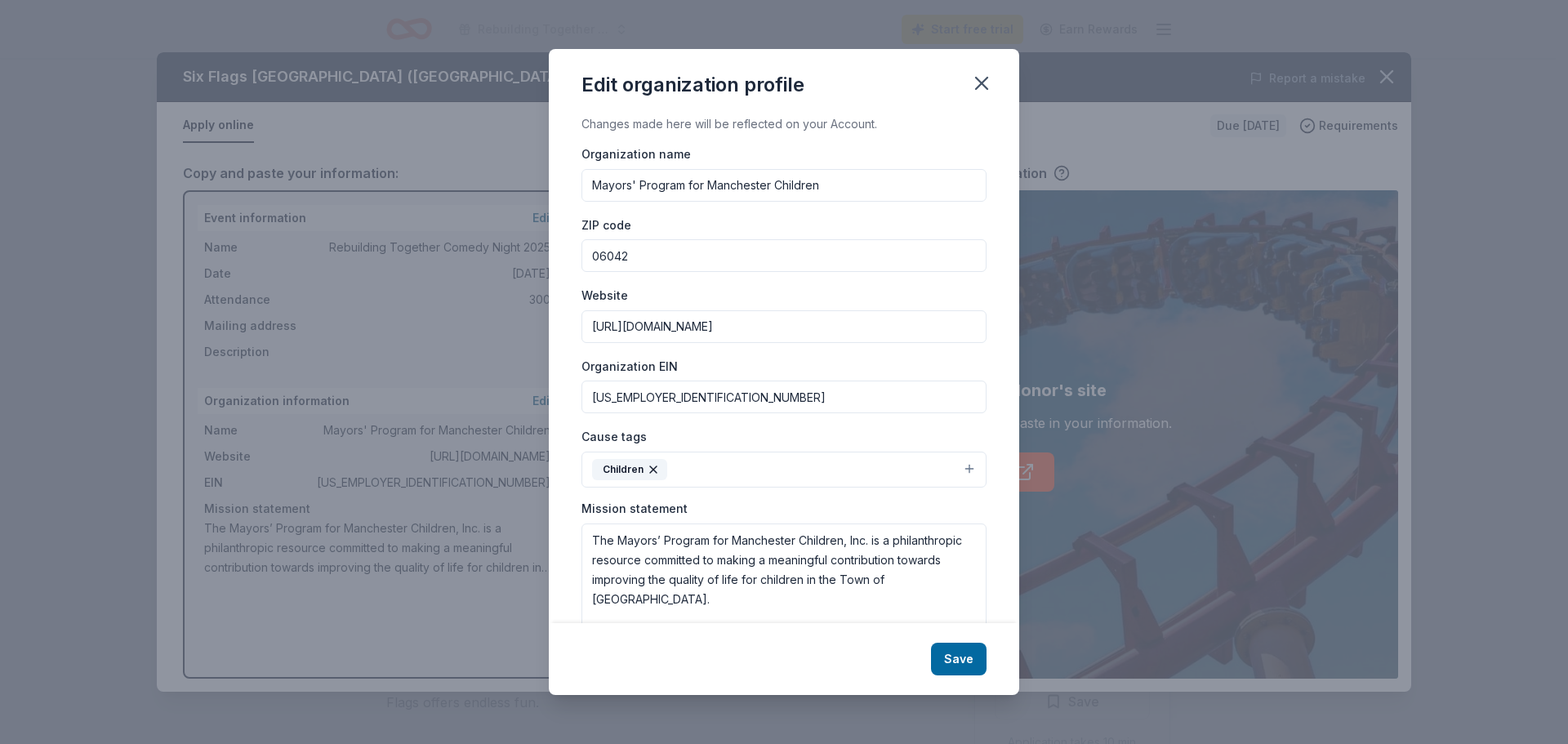
click at [658, 182] on input "Mayors' Program for Manchester Children" at bounding box center [784, 185] width 405 height 32
drag, startPoint x: 836, startPoint y: 185, endPoint x: 459, endPoint y: 198, distance: 377.2
click at [459, 198] on div "Edit organization profile Changes made here will be reflected on your Account. …" at bounding box center [784, 372] width 1568 height 744
type input "Rebuilding Together Of Manchester Inc"
click at [815, 331] on input "https://www.mayorschildren.org/" at bounding box center [784, 326] width 405 height 32
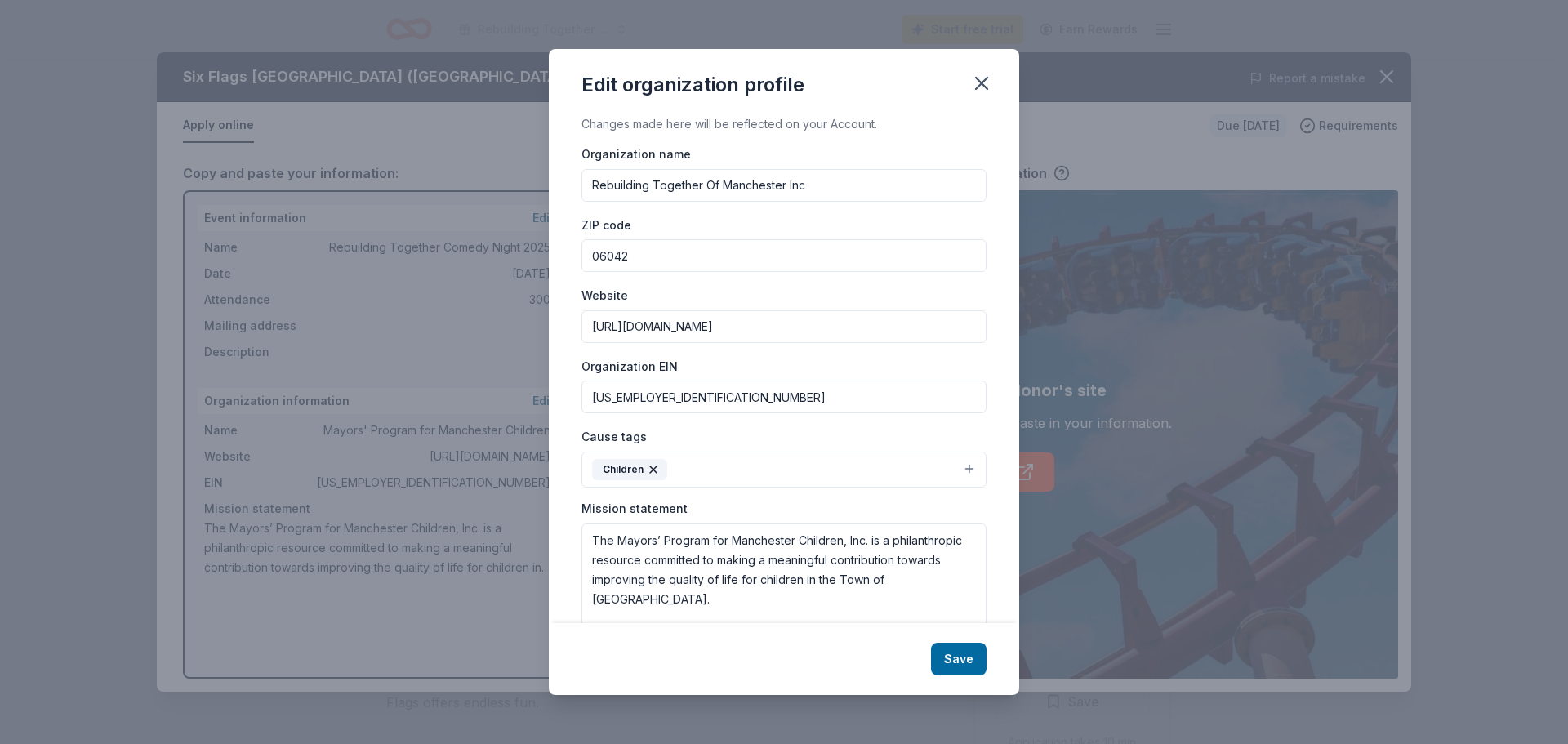
drag, startPoint x: 812, startPoint y: 331, endPoint x: 575, endPoint y: 338, distance: 237.1
click at [575, 338] on div "Changes made here will be reflected on your Account. Organization name Rebuildi…" at bounding box center [784, 368] width 471 height 509
click at [691, 393] on input "06-1479037" at bounding box center [784, 396] width 405 height 32
drag, startPoint x: 690, startPoint y: 393, endPoint x: 538, endPoint y: 377, distance: 152.8
click at [538, 377] on div "Edit organization profile Changes made here will be reflected on your Account. …" at bounding box center [784, 372] width 1568 height 744
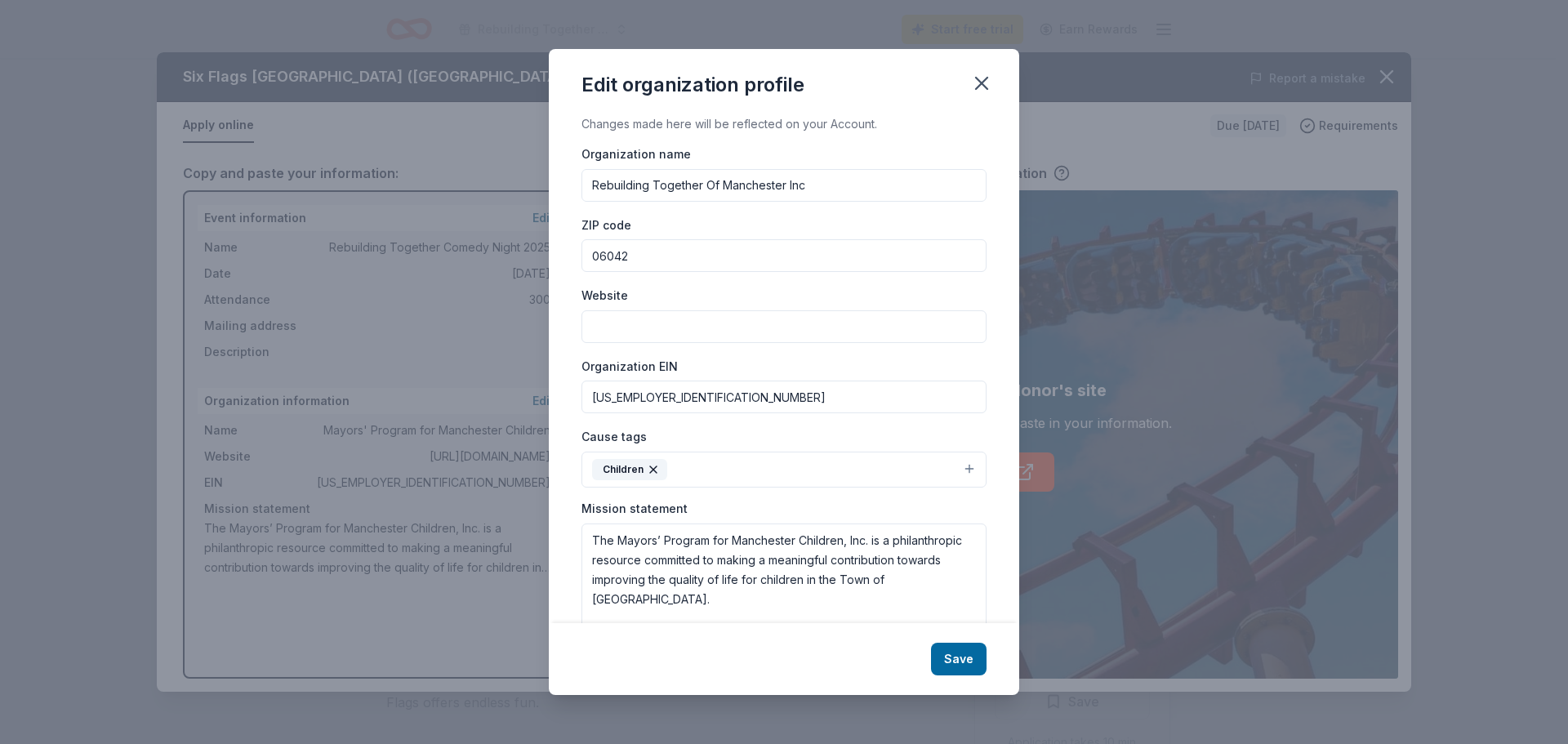
type input "06-1356443"
click at [959, 469] on button "Children" at bounding box center [784, 469] width 405 height 36
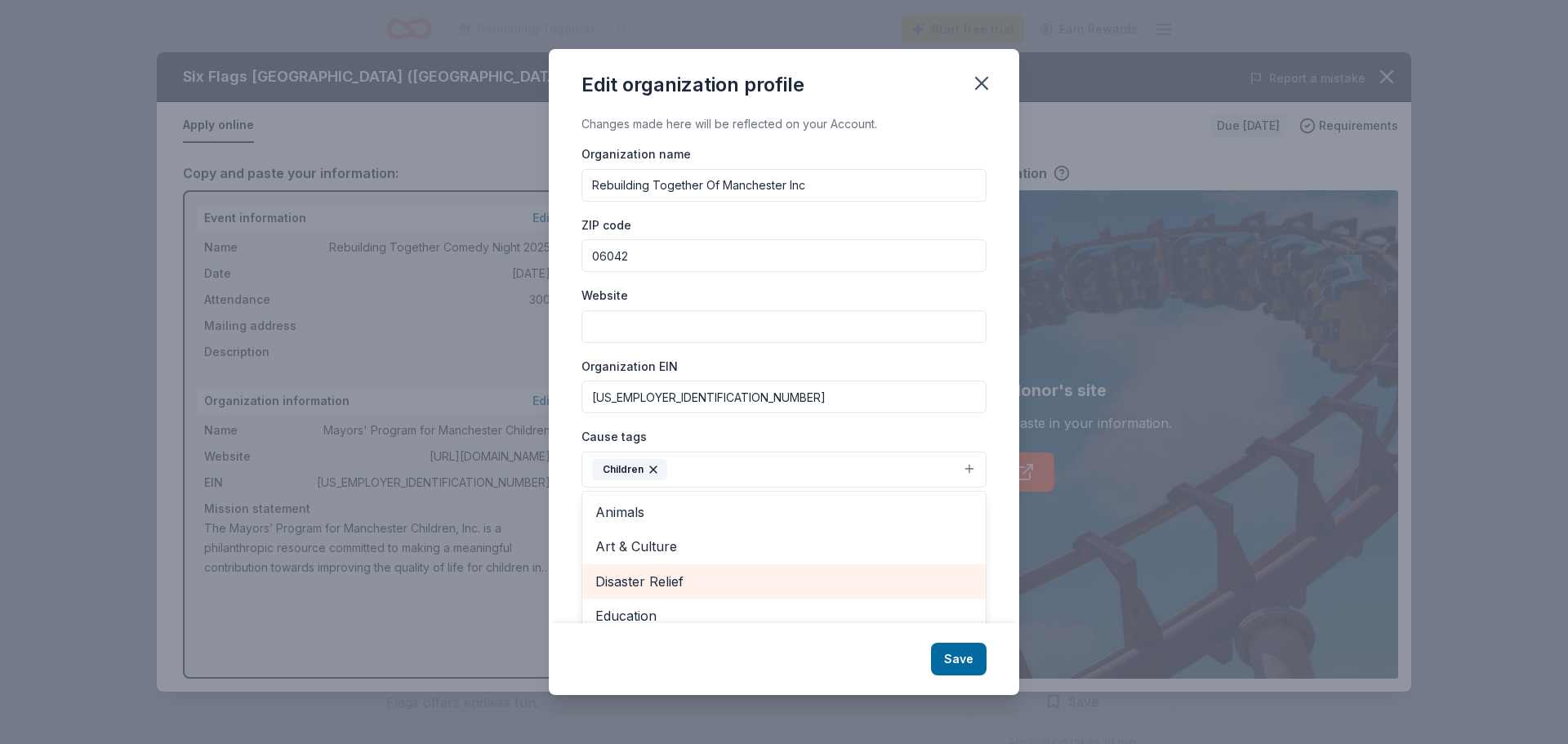
click at [695, 579] on span "Disaster Relief" at bounding box center [784, 581] width 377 height 21
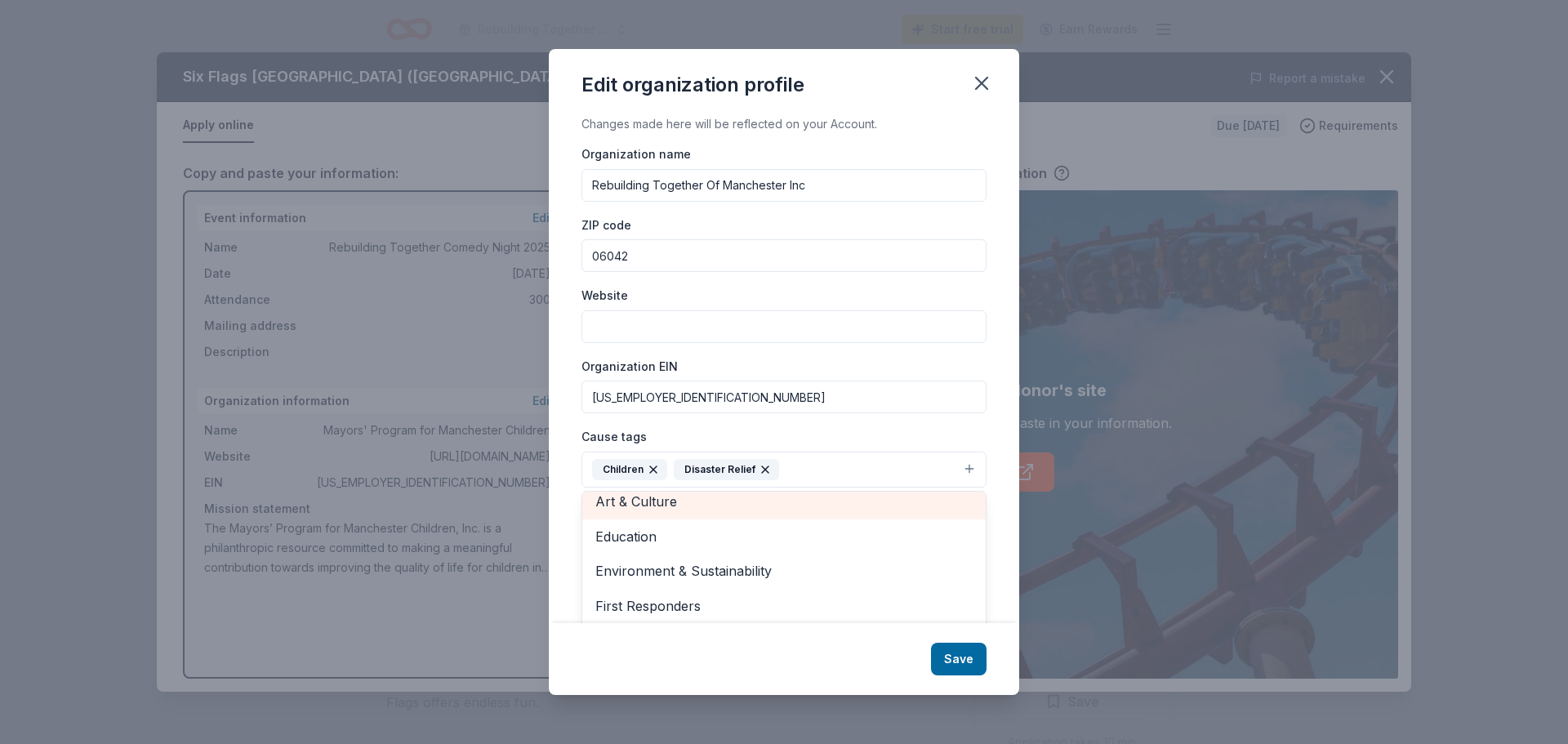
scroll to position [82, 0]
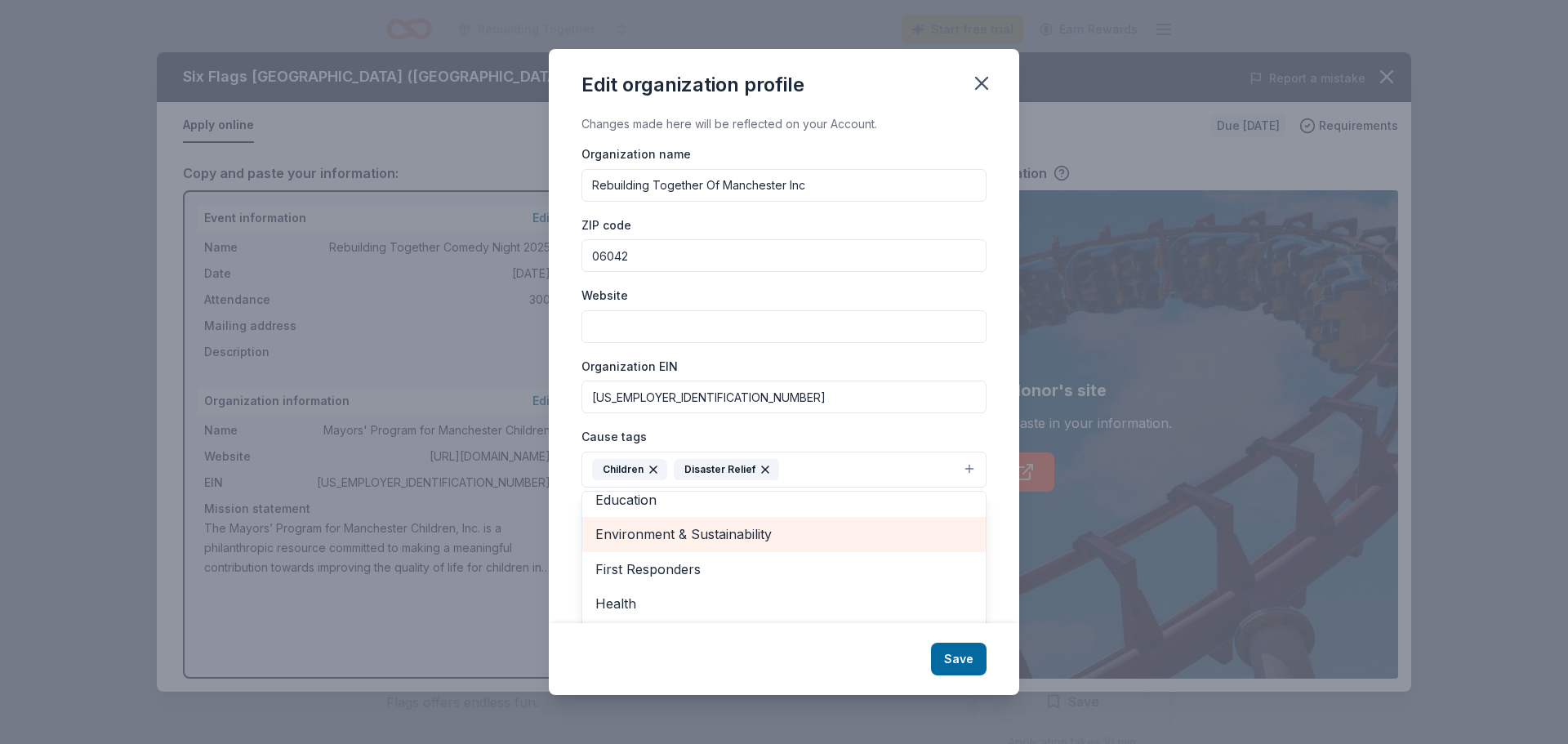
click at [724, 534] on span "Environment & Sustainability" at bounding box center [784, 534] width 377 height 21
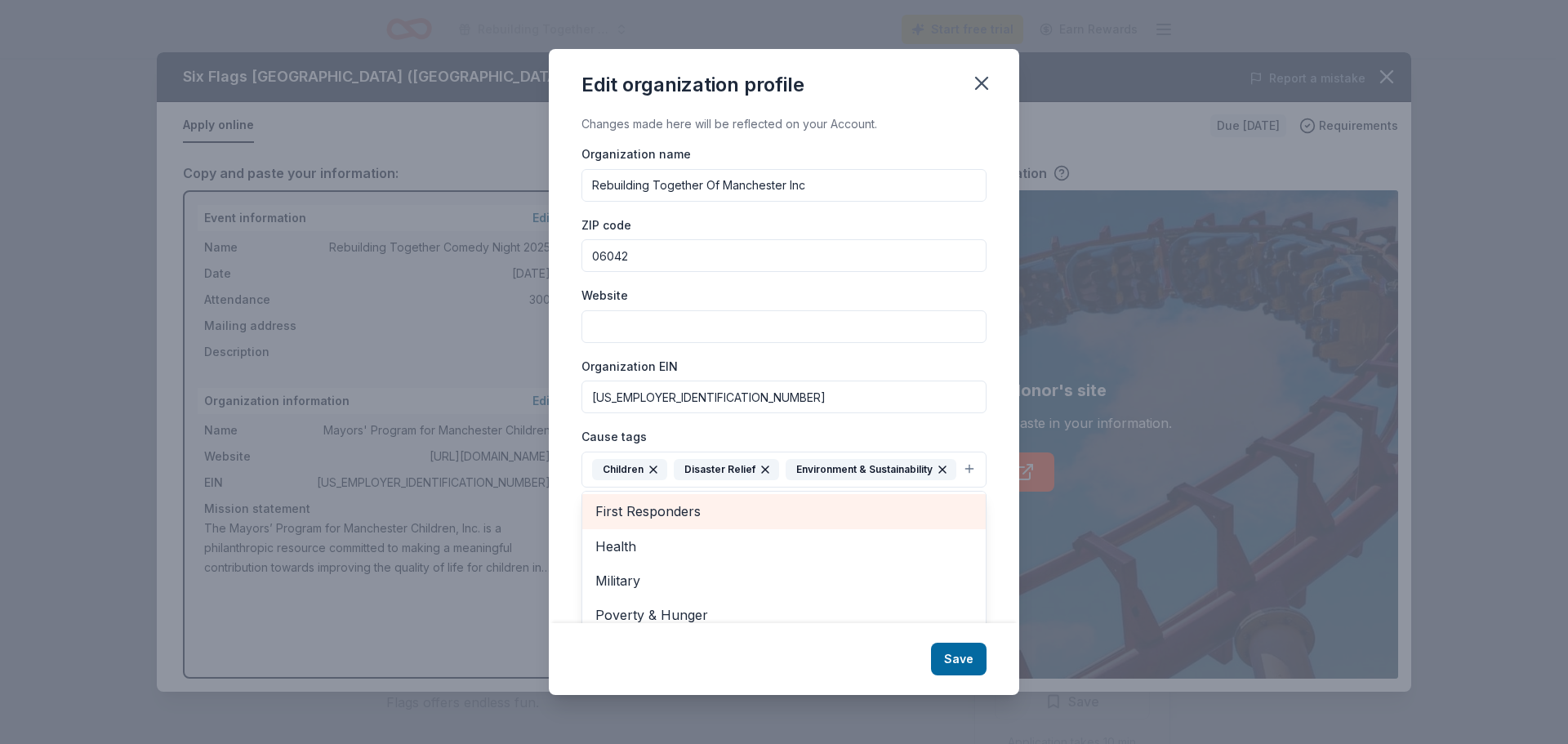
click at [716, 521] on span "First Responders" at bounding box center [784, 512] width 377 height 21
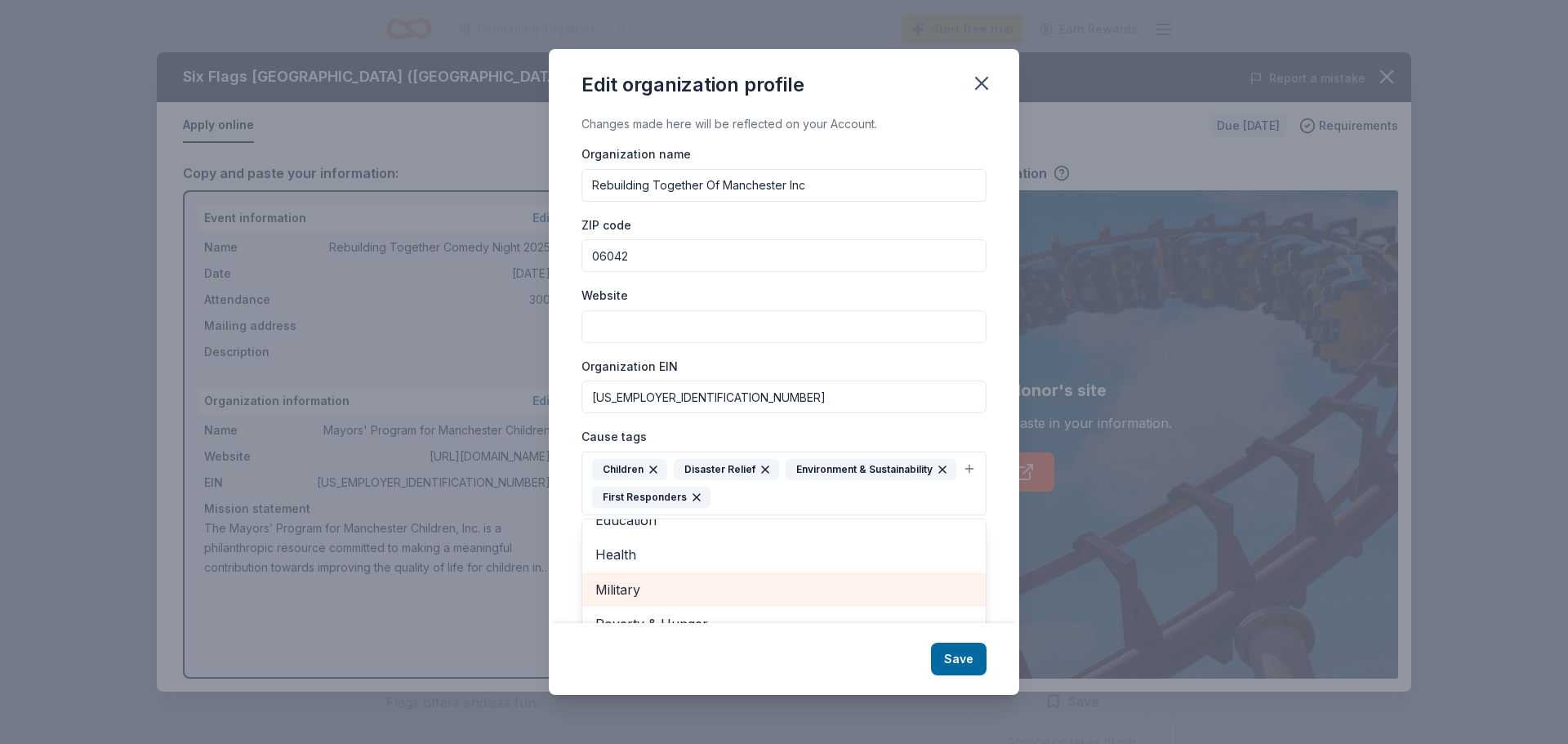
click at [653, 586] on span "Military" at bounding box center [784, 590] width 377 height 21
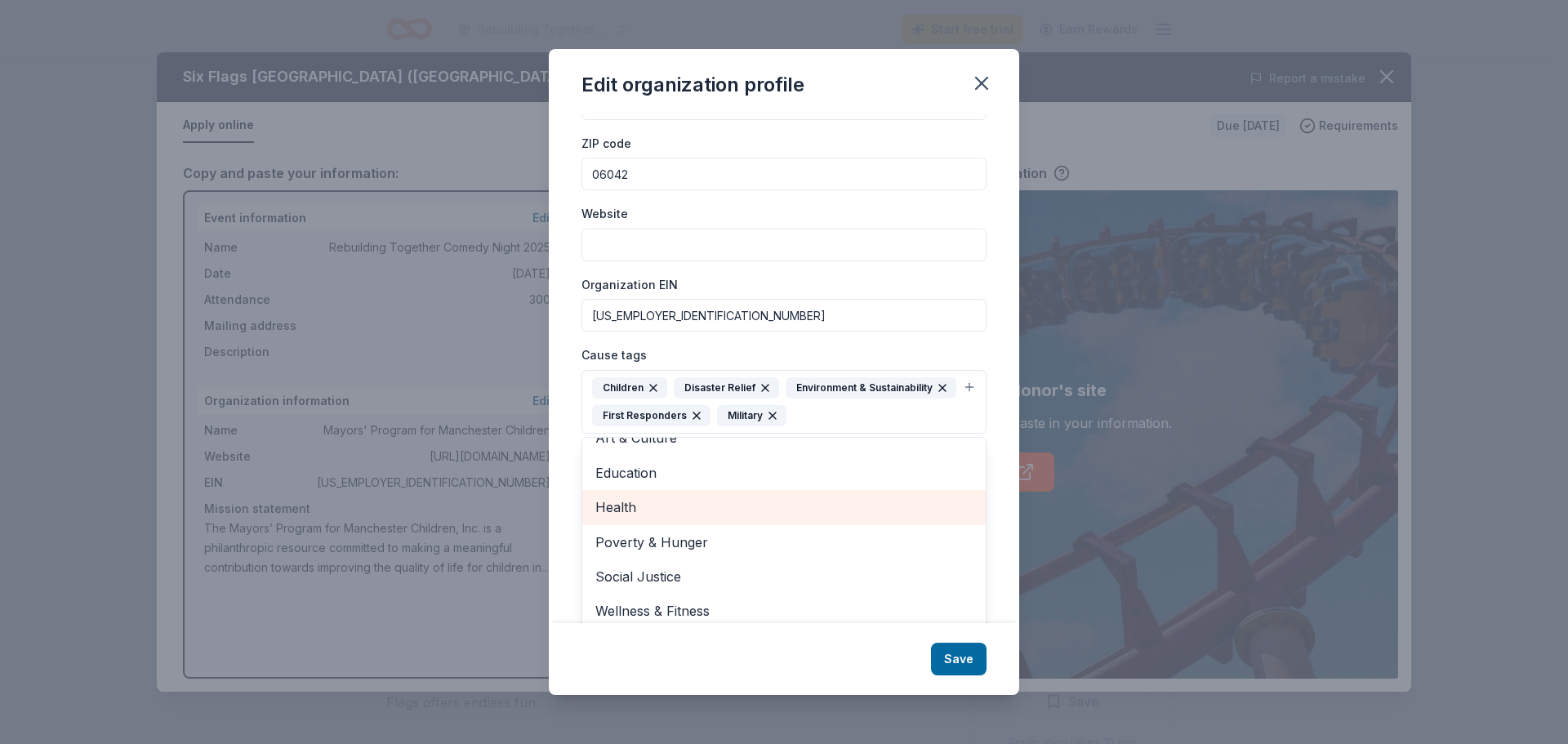
drag, startPoint x: 676, startPoint y: 572, endPoint x: 676, endPoint y: 544, distance: 28.0
click at [676, 544] on div "Animals Art & Culture Education Health Poverty & Hunger Social Justice Wellness…" at bounding box center [784, 534] width 405 height 196
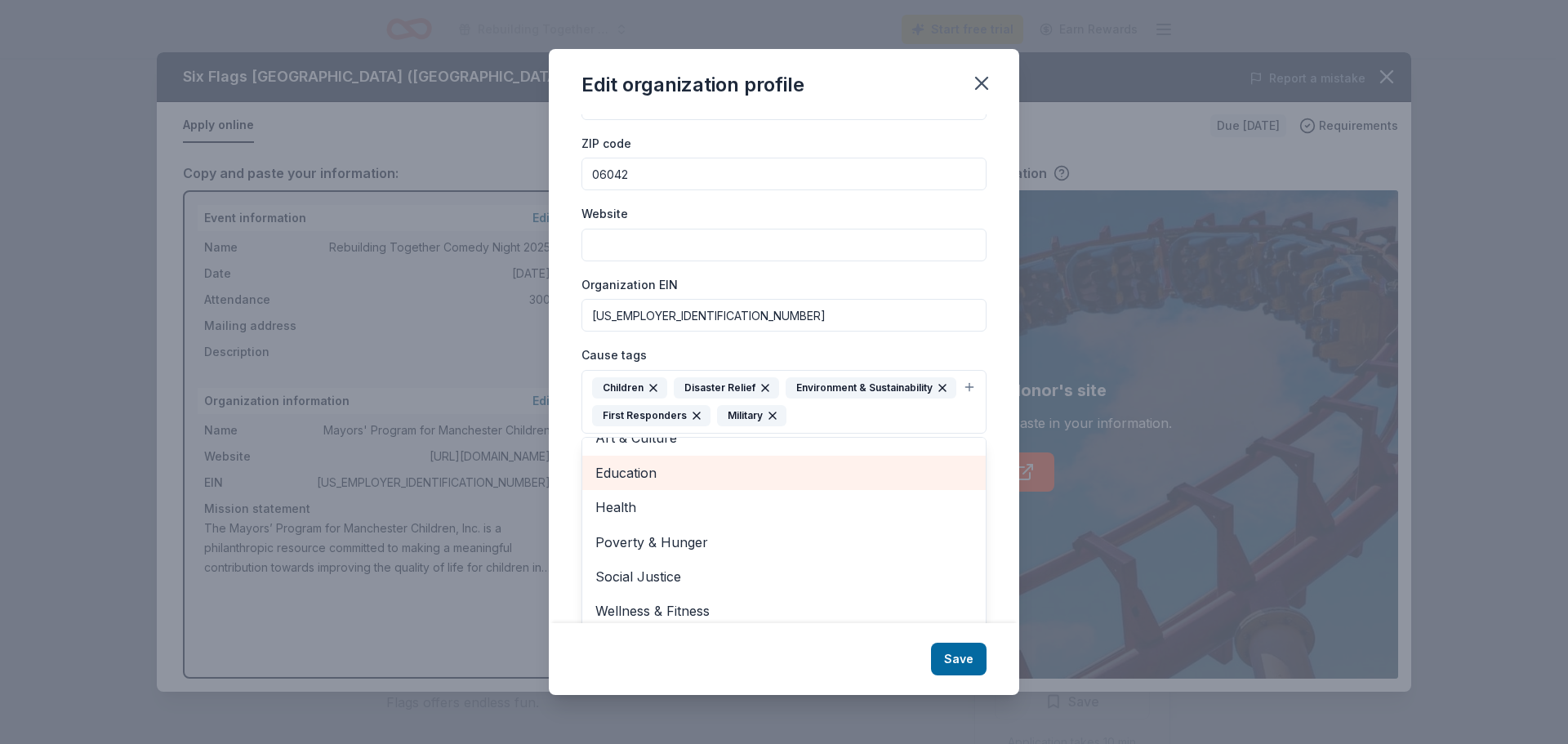
scroll to position [119, 0]
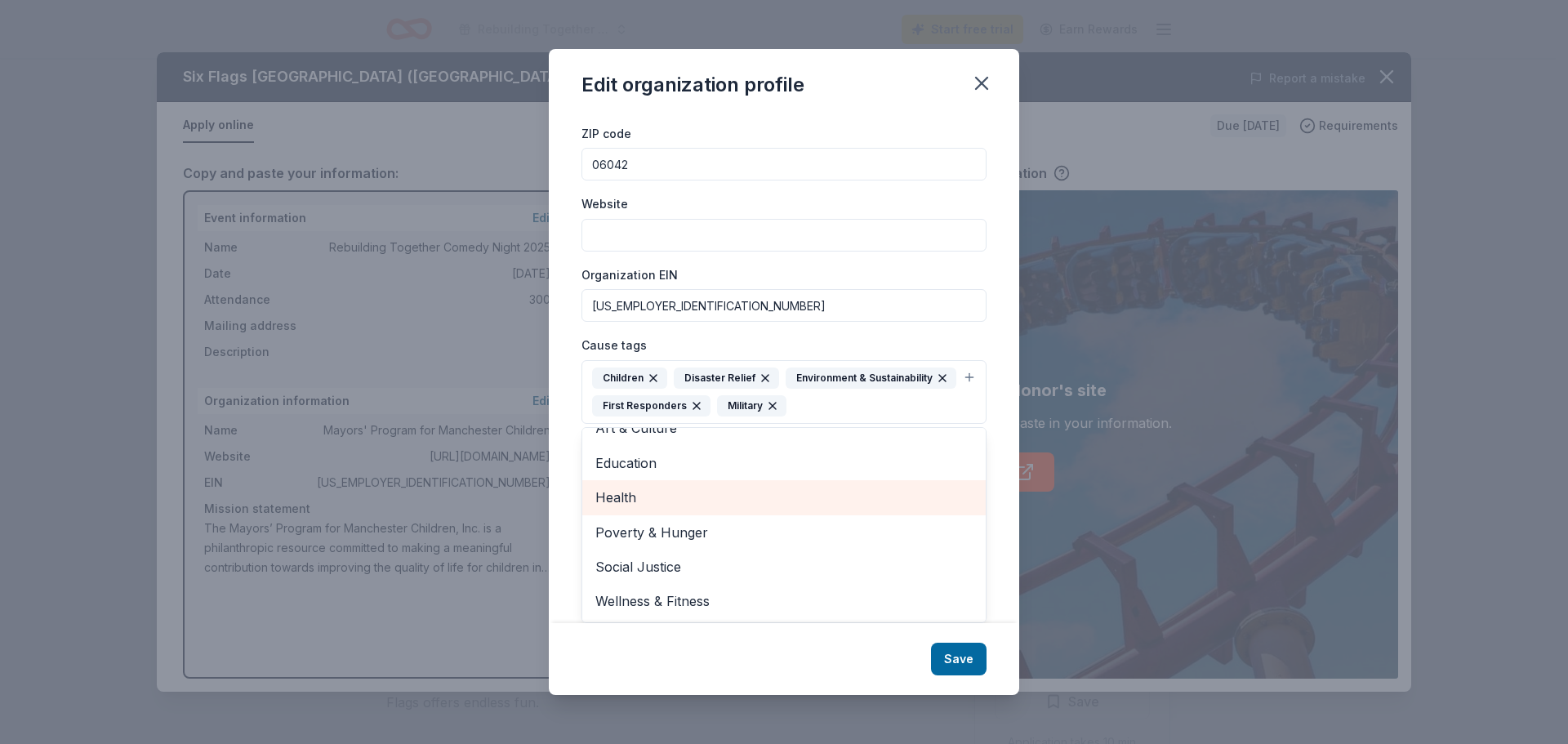
click at [722, 512] on div "Health" at bounding box center [784, 497] width 403 height 34
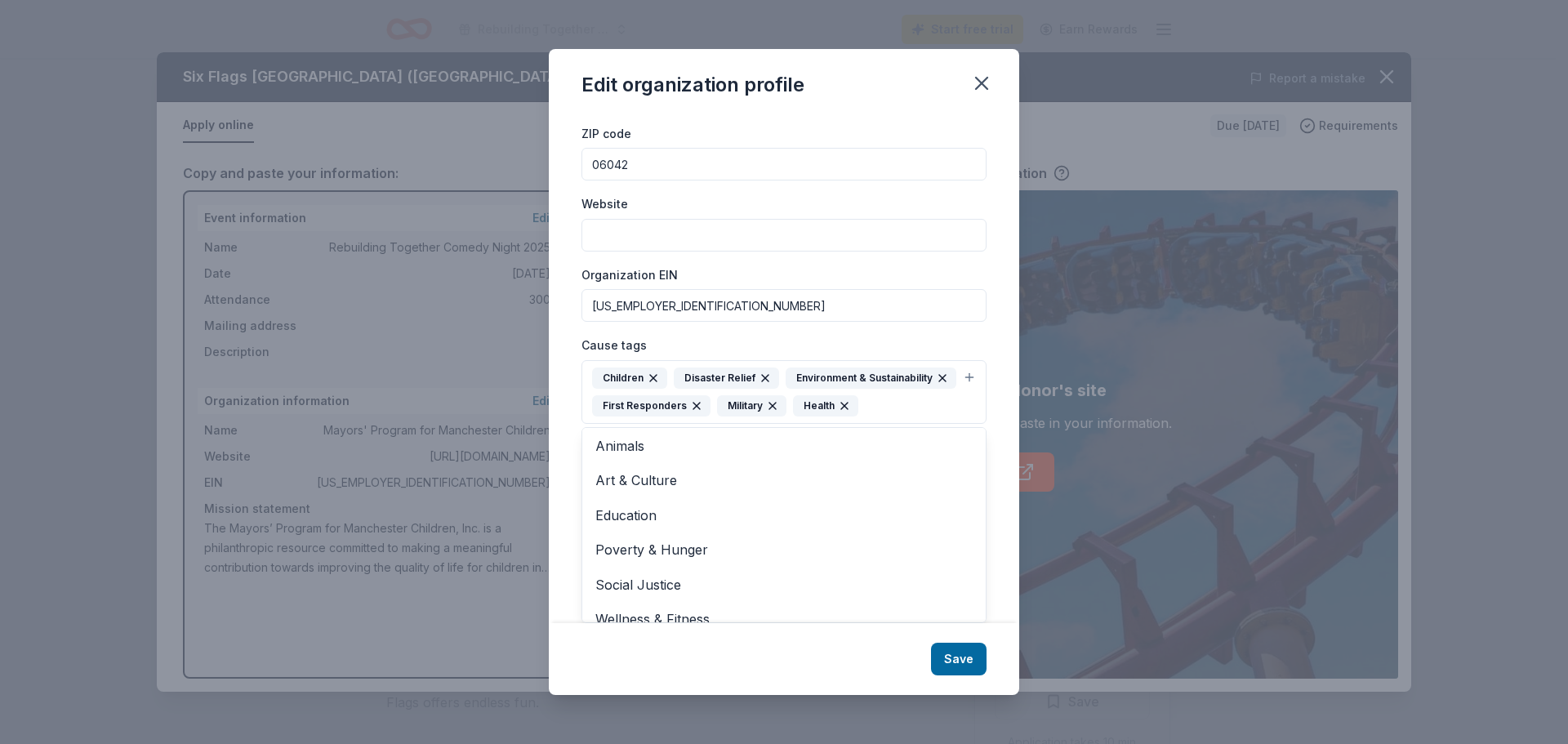
scroll to position [0, 0]
click at [941, 335] on div "Cause tags Children Disaster Relief Environment & Sustainability First Responde…" at bounding box center [784, 379] width 405 height 89
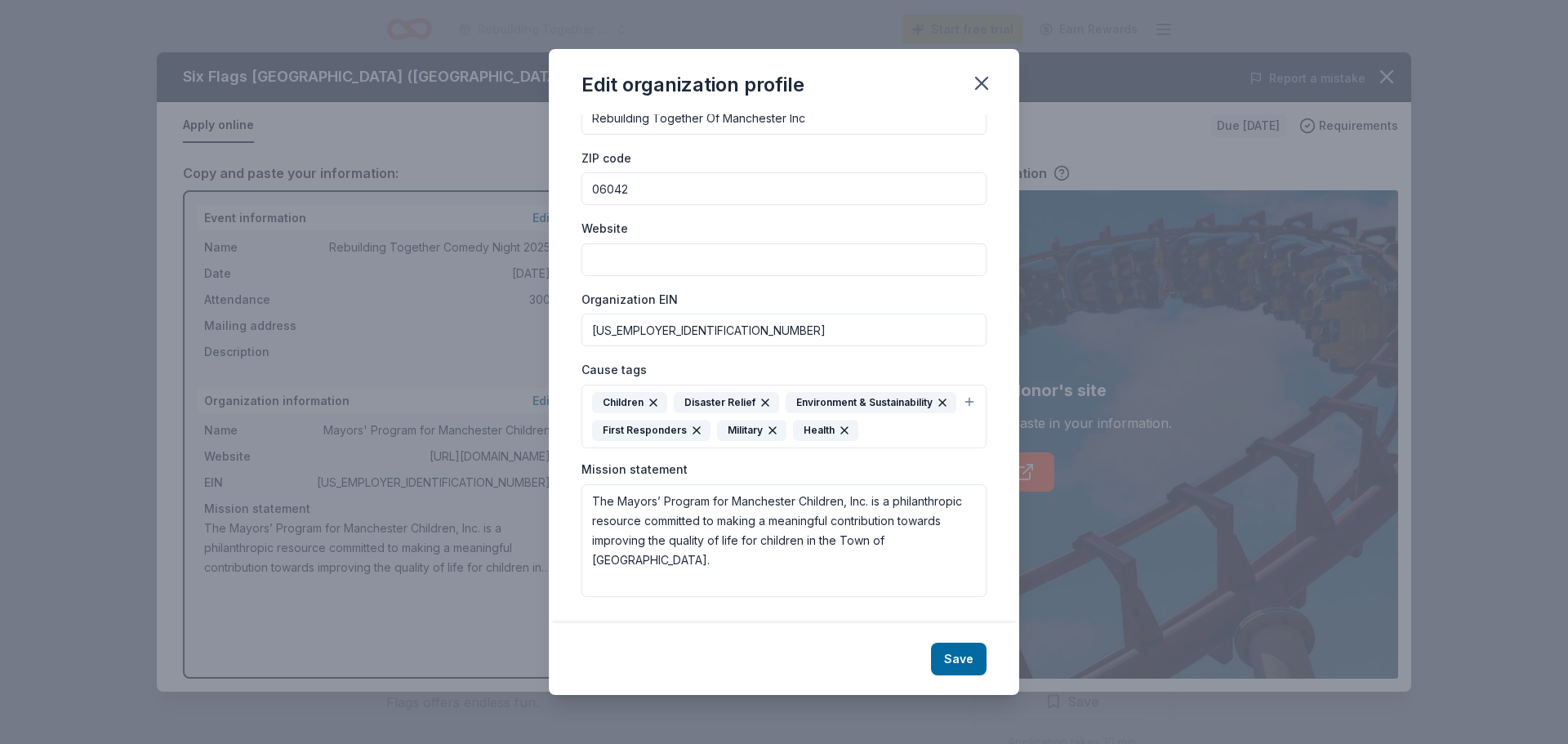
scroll to position [95, 0]
drag, startPoint x: 951, startPoint y: 539, endPoint x: 546, endPoint y: 494, distance: 407.5
click at [546, 494] on div "Edit organization profile Changes made here will be reflected on your Account. …" at bounding box center [784, 372] width 1568 height 744
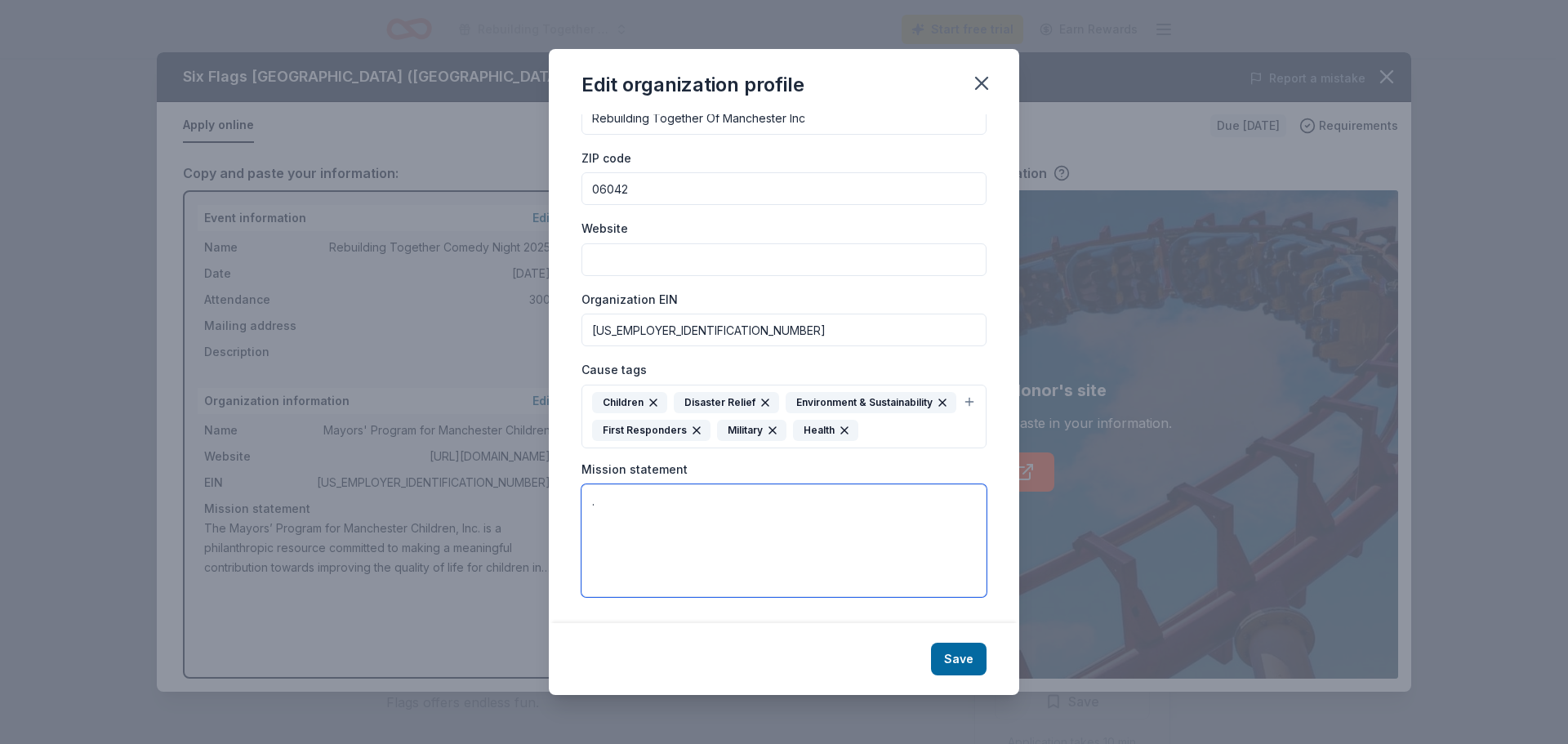
type textarea "."
click at [718, 243] on input "Website" at bounding box center [784, 259] width 405 height 32
paste input "https://rebuildingmanchester.org/"
type input "https://rebuildingmanchester.org/"
click at [635, 511] on textarea "." at bounding box center [784, 540] width 405 height 112
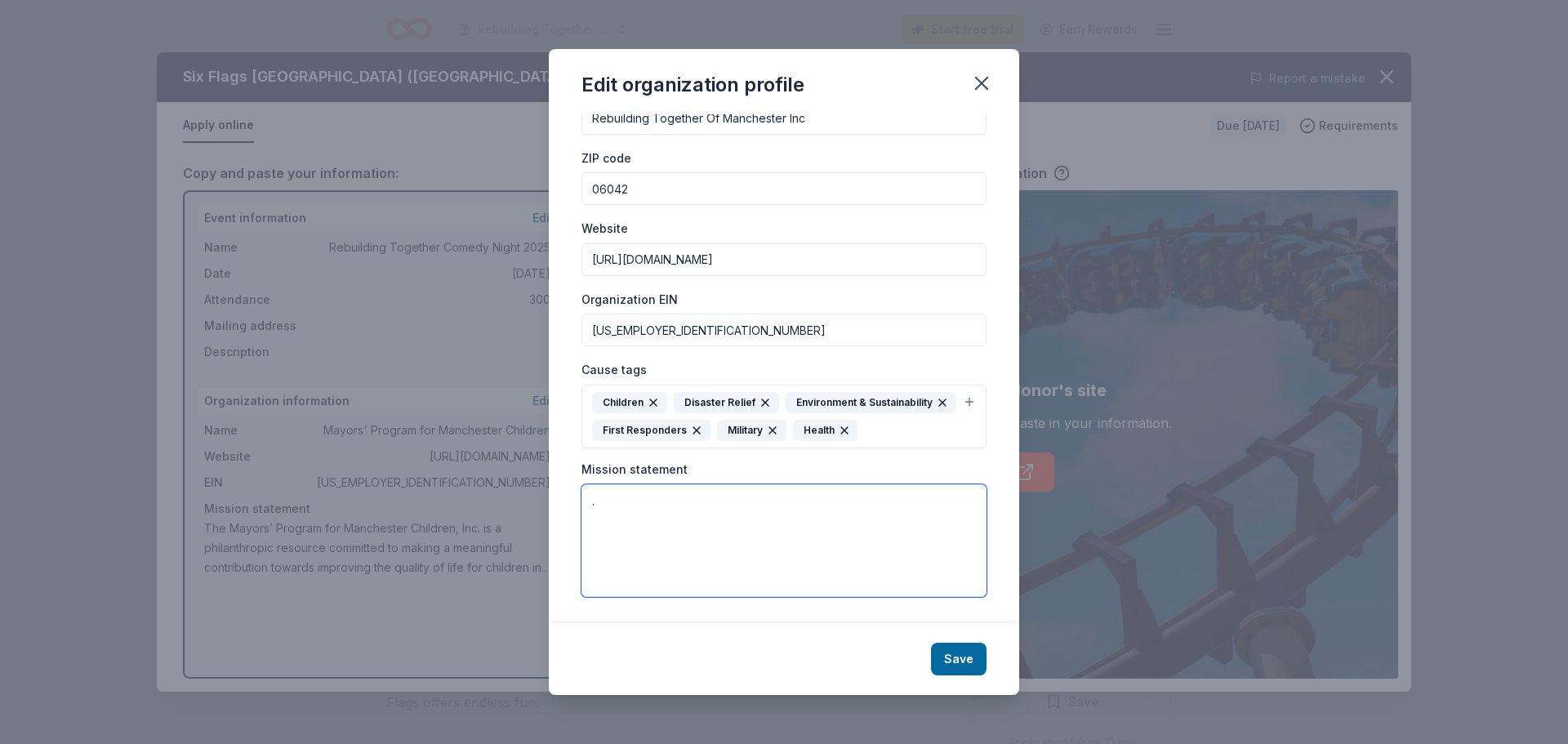
paste textarea "We work with low income homeowners to make their homes warmer, safer, and drier…"
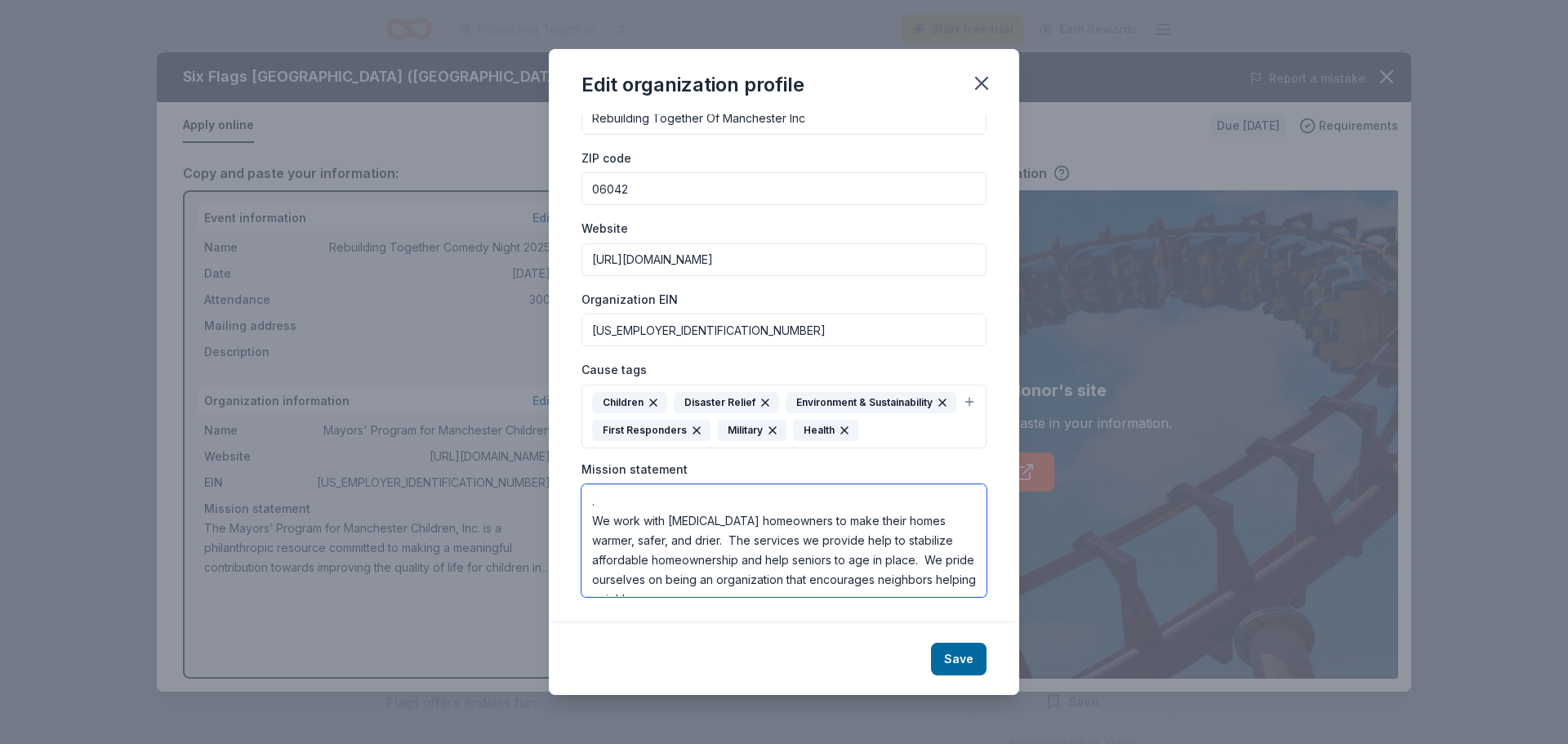
scroll to position [10, 0]
click at [636, 502] on textarea ". We work with low income homeowners to make their homes warmer, safer, and dri…" at bounding box center [784, 540] width 405 height 112
click at [611, 497] on textarea ". We work with low income homeowners to make their homes warmer, safer, and dri…" at bounding box center [784, 540] width 405 height 112
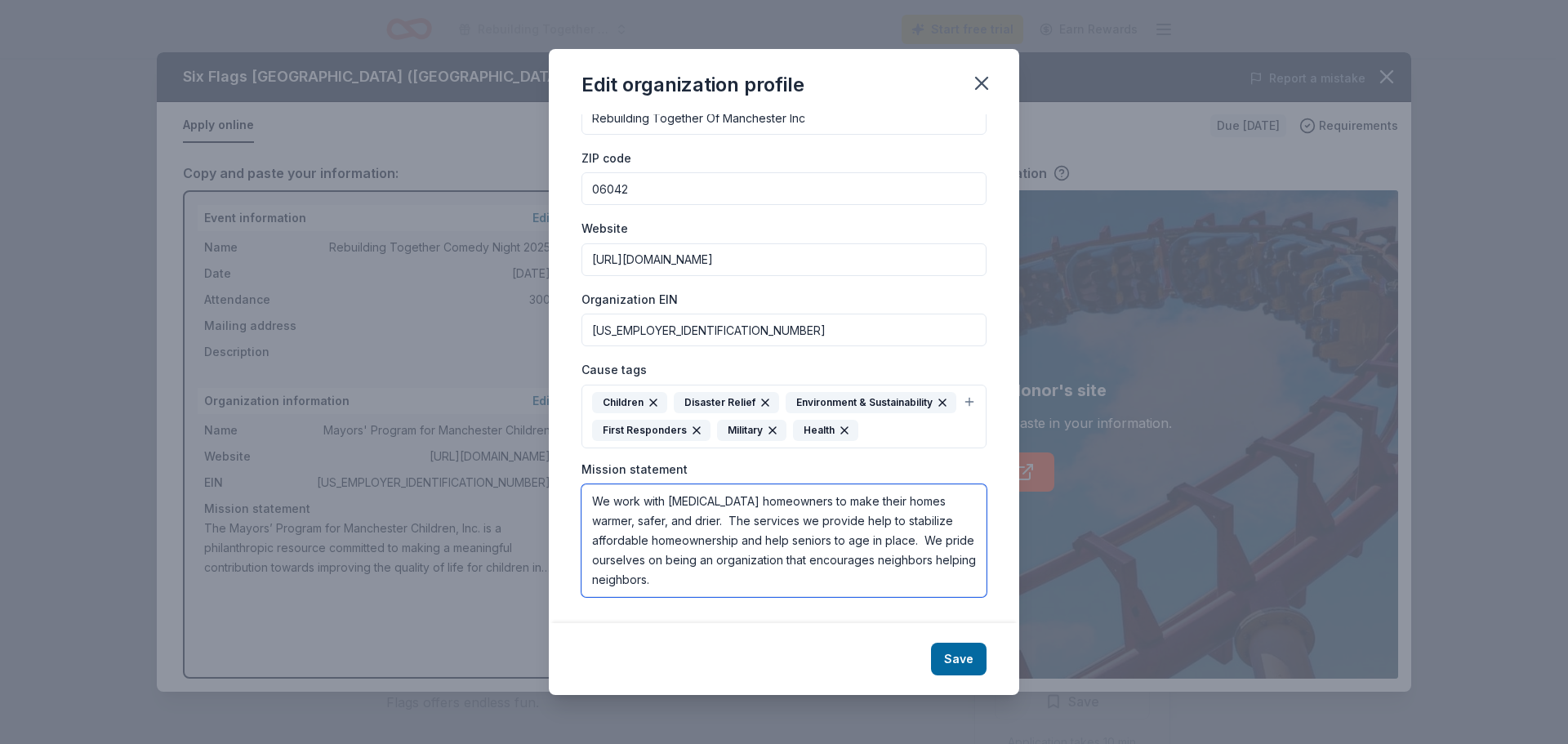
scroll to position [8, 0]
paste textarea "[Re]pair homes, [Re]vitalize communities, and [Re]build lives every year!"
type textarea "[Re]pair homes, [Re]vitalize communities, and [Re]build lives. We work with low…"
click at [958, 665] on button "Save" at bounding box center [958, 658] width 56 height 32
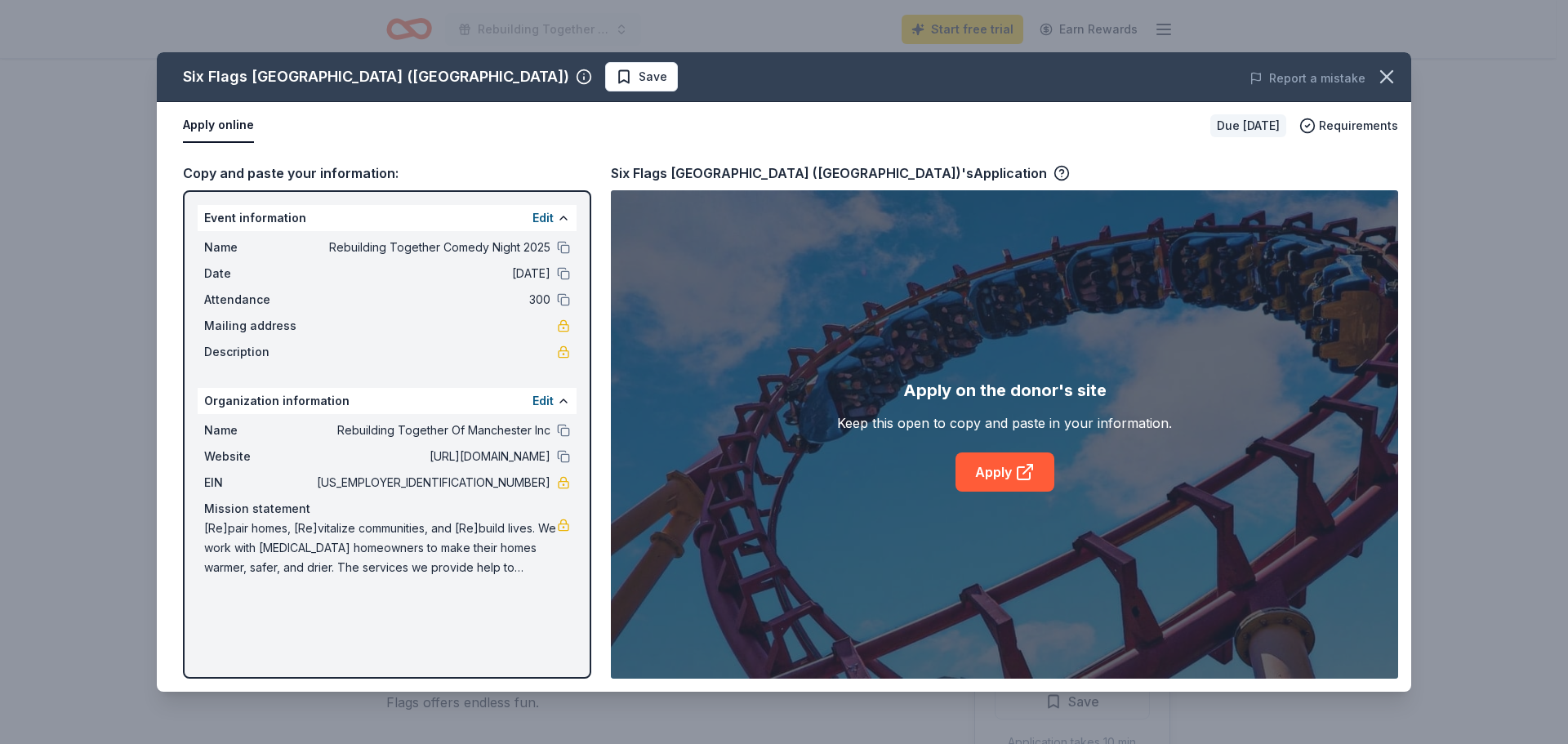
click at [252, 339] on div "Name Rebuilding Together Comedy Night 2025 Date 10/09/25 Attendance 300 Mailing…" at bounding box center [387, 300] width 379 height 137
click at [284, 316] on span "Mailing address" at bounding box center [259, 326] width 109 height 20
click at [1019, 476] on icon at bounding box center [1025, 472] width 20 height 20
click at [1010, 475] on link "Apply" at bounding box center [1004, 472] width 99 height 39
click at [999, 473] on link "Apply" at bounding box center [1004, 472] width 99 height 39
